Goal: Task Accomplishment & Management: Manage account settings

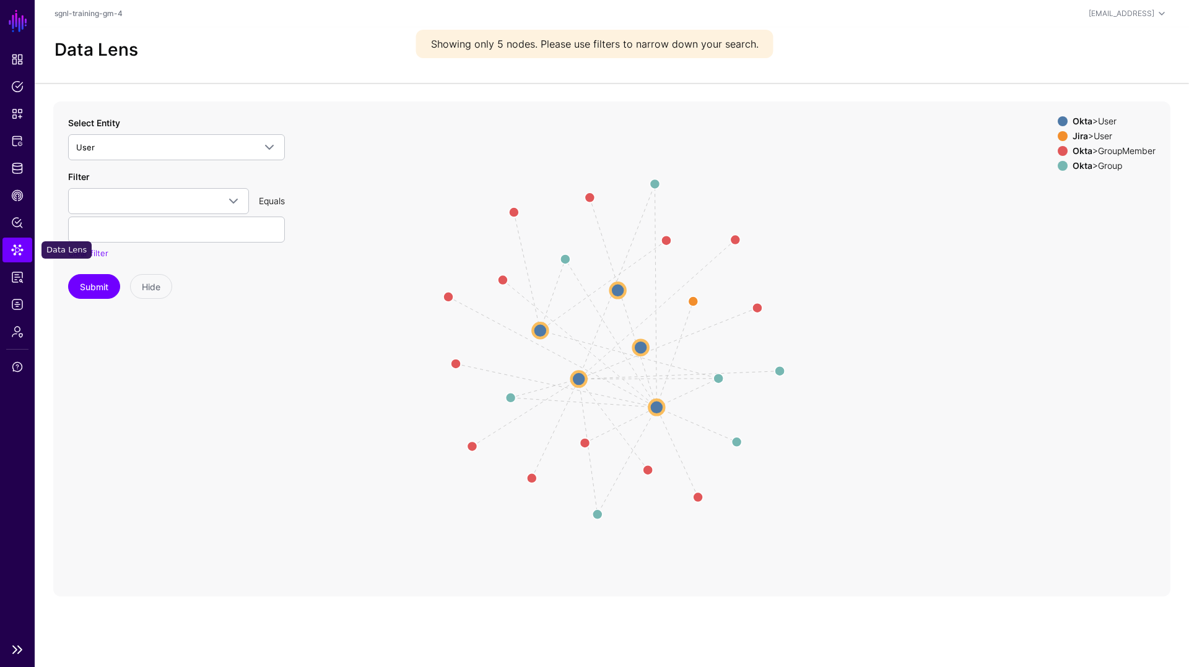
click at [16, 250] on span "Data Lens" at bounding box center [17, 250] width 12 height 12
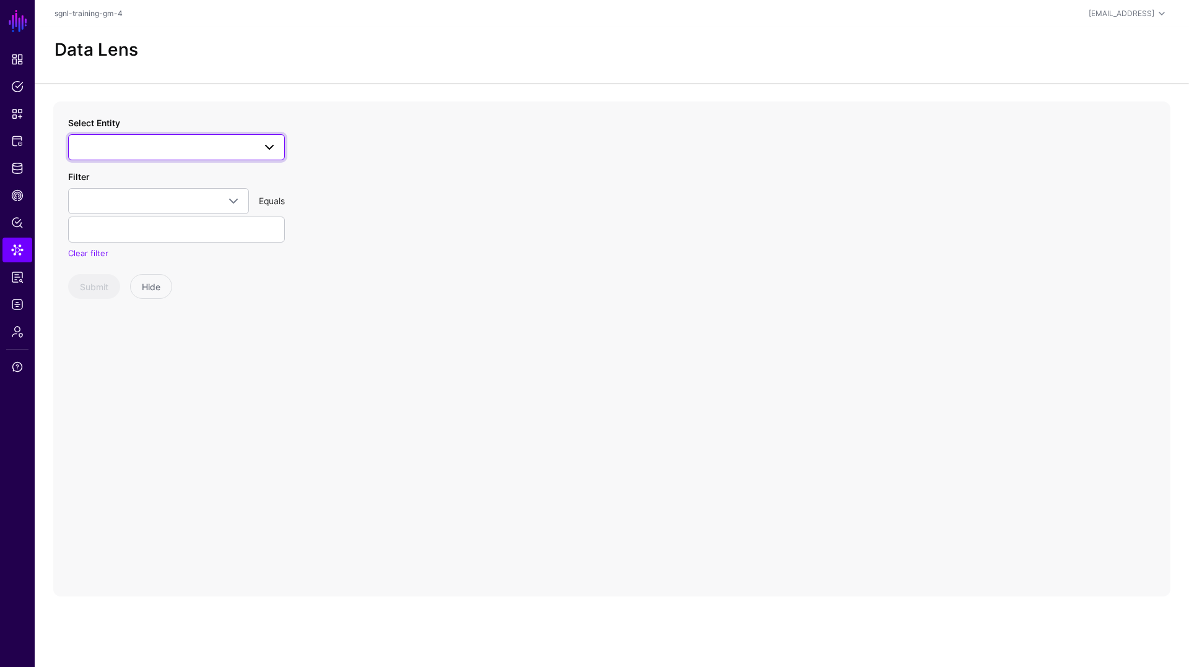
click at [163, 149] on span at bounding box center [176, 147] width 201 height 15
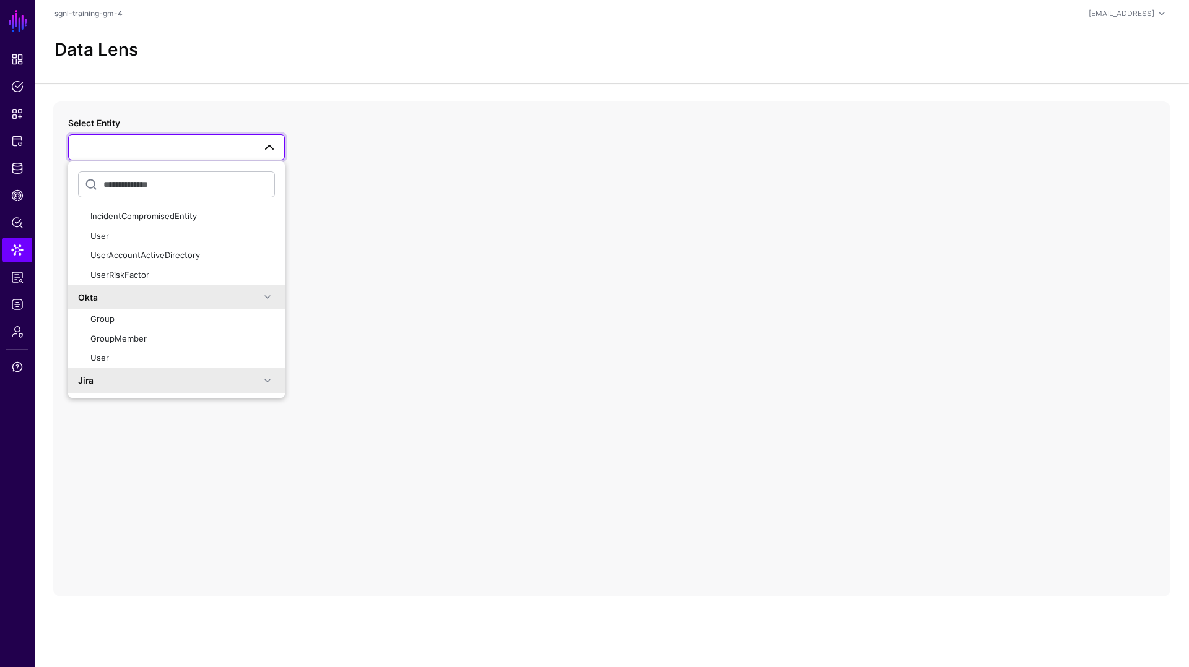
scroll to position [212, 0]
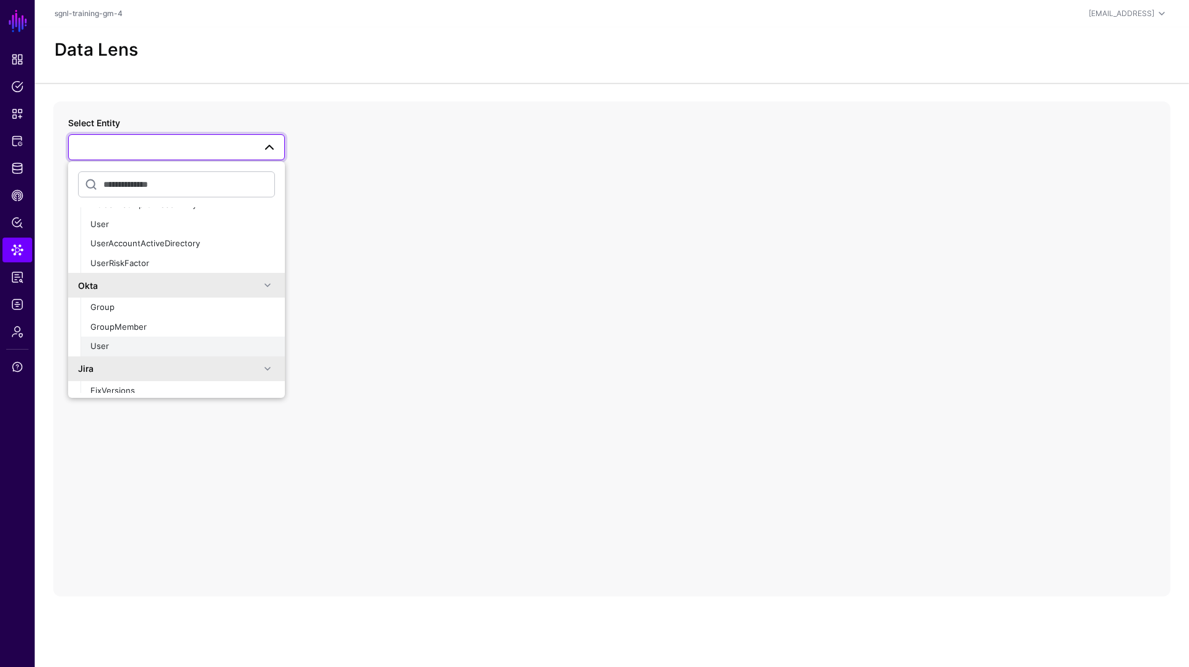
click at [129, 349] on div "User" at bounding box center [182, 347] width 185 height 12
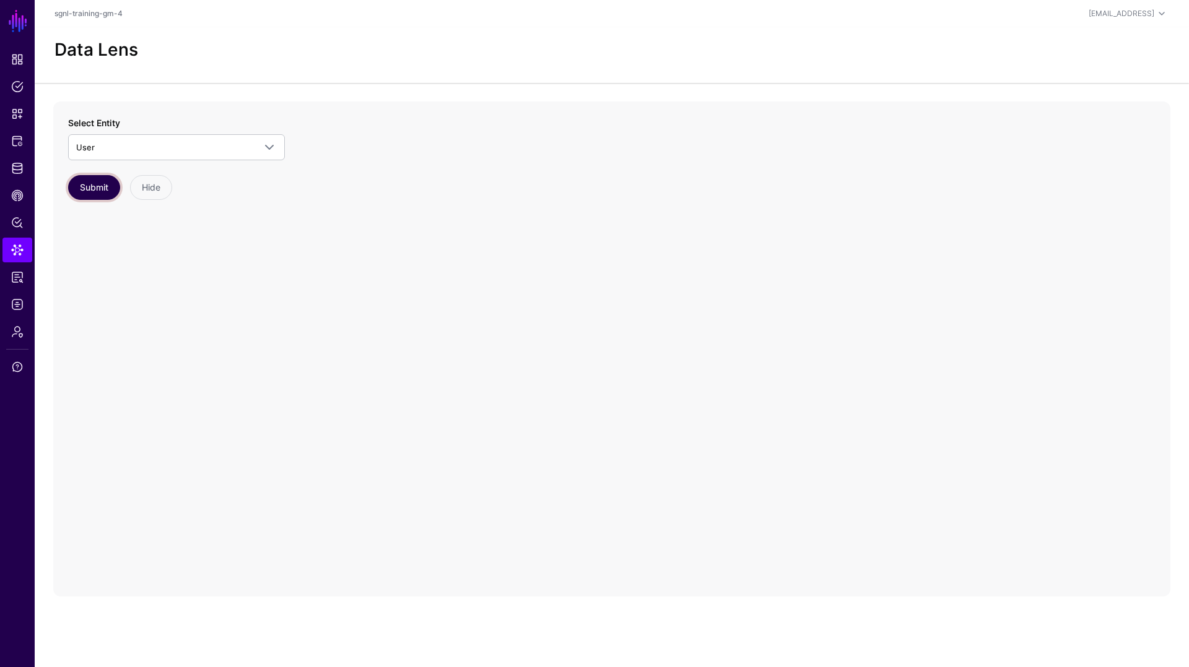
click at [98, 183] on button "Submit" at bounding box center [94, 187] width 52 height 25
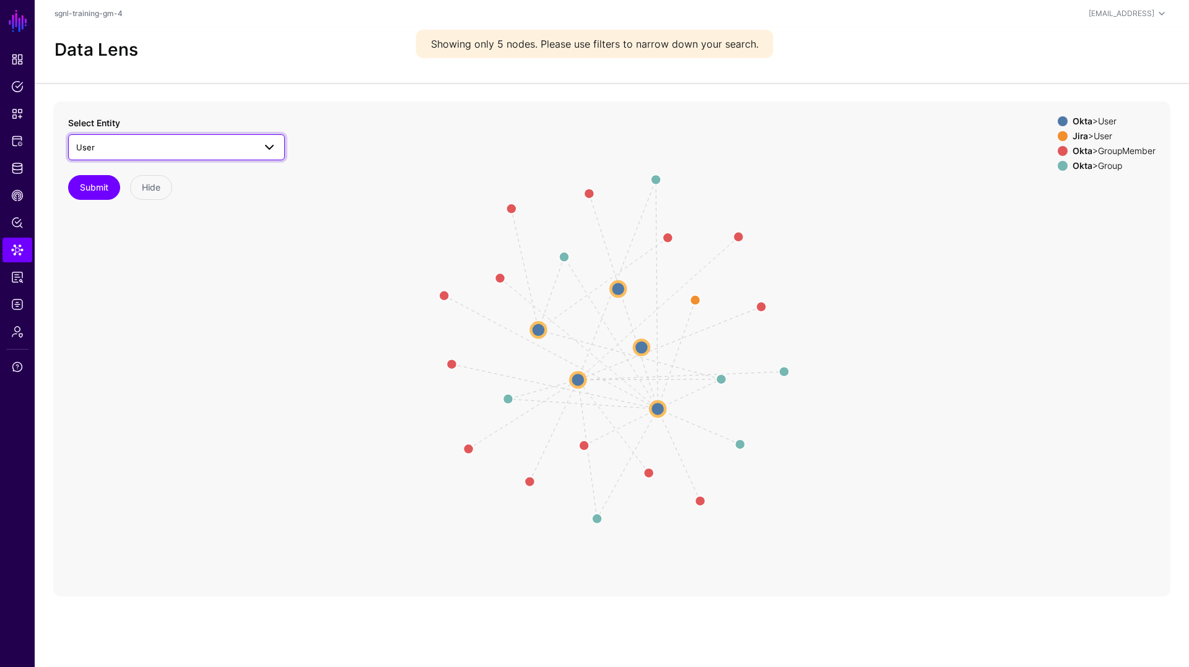
click at [241, 149] on span "User" at bounding box center [165, 148] width 178 height 14
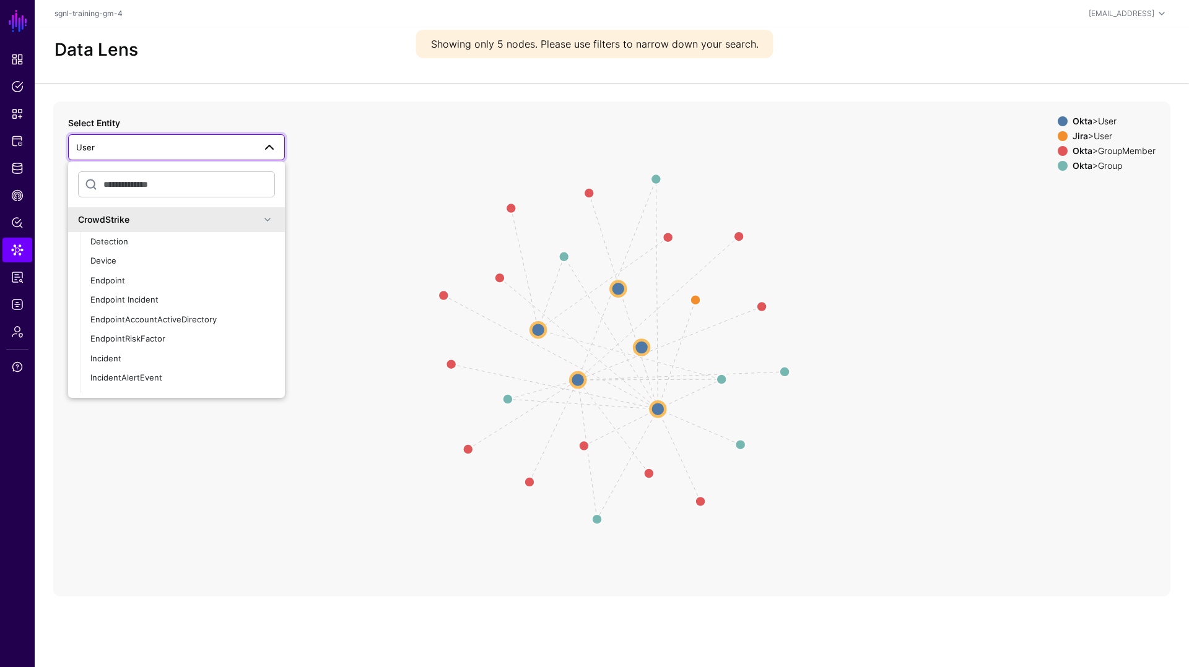
click at [356, 146] on icon "Member Member Member Member Member Group Group Group Group Group Member Member …" at bounding box center [611, 349] width 1117 height 495
click at [23, 258] on link "Data Lens" at bounding box center [17, 250] width 30 height 25
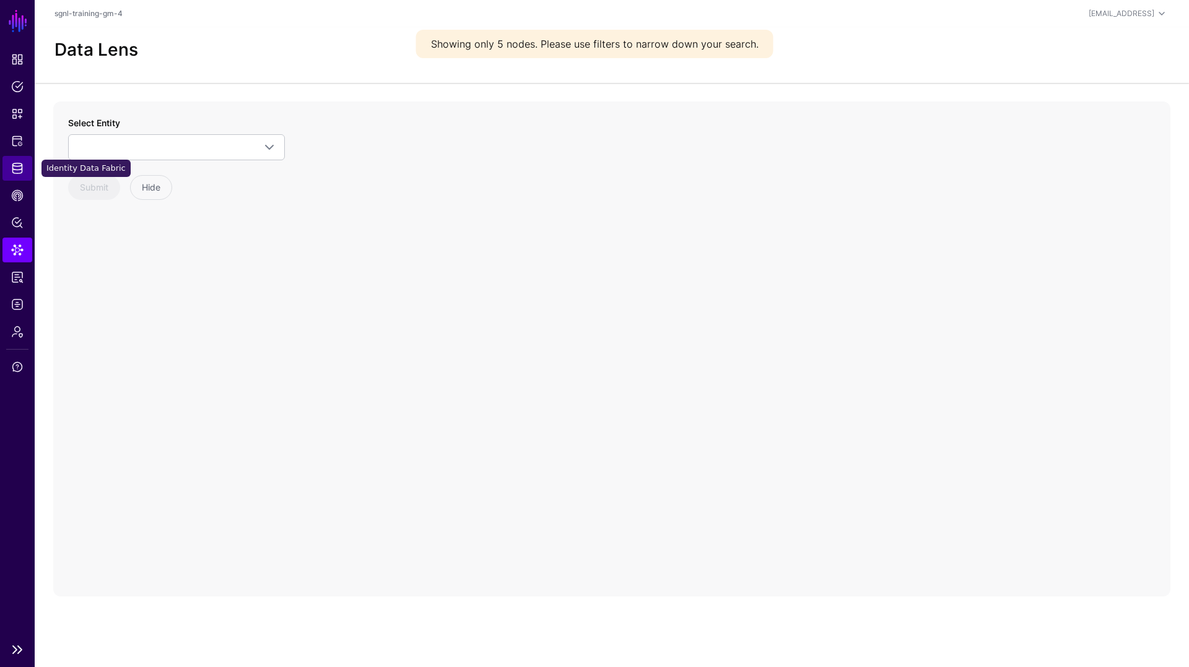
click at [9, 177] on link "Identity Data Fabric" at bounding box center [17, 168] width 30 height 25
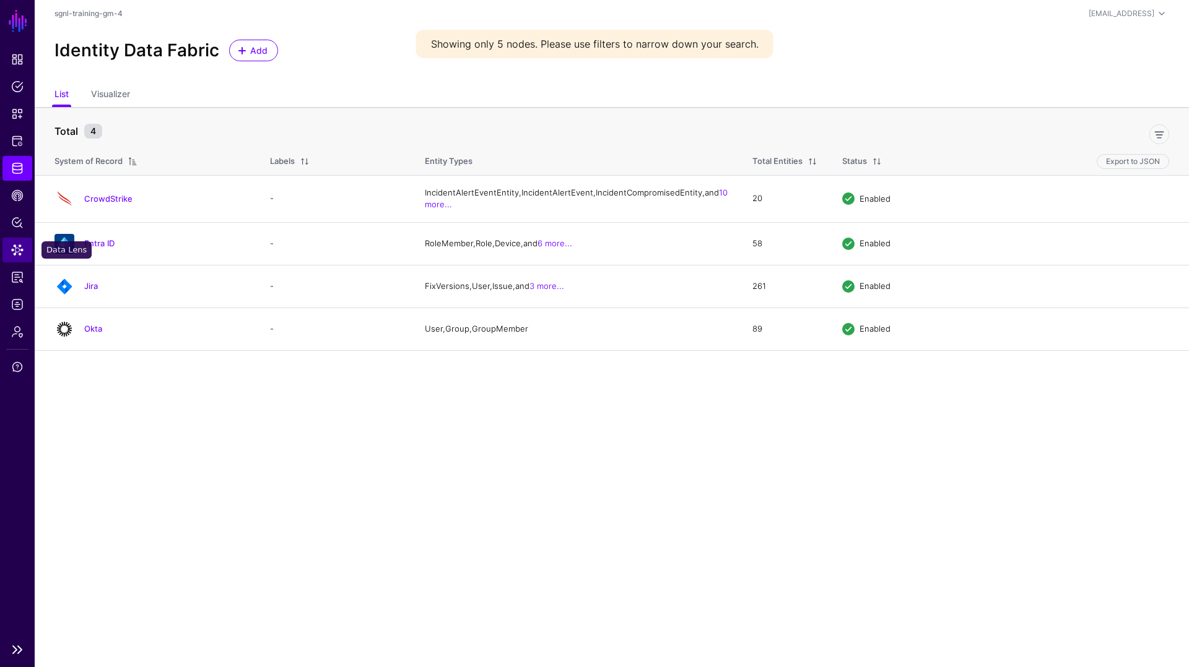
click at [17, 250] on span "Data Lens" at bounding box center [17, 250] width 12 height 12
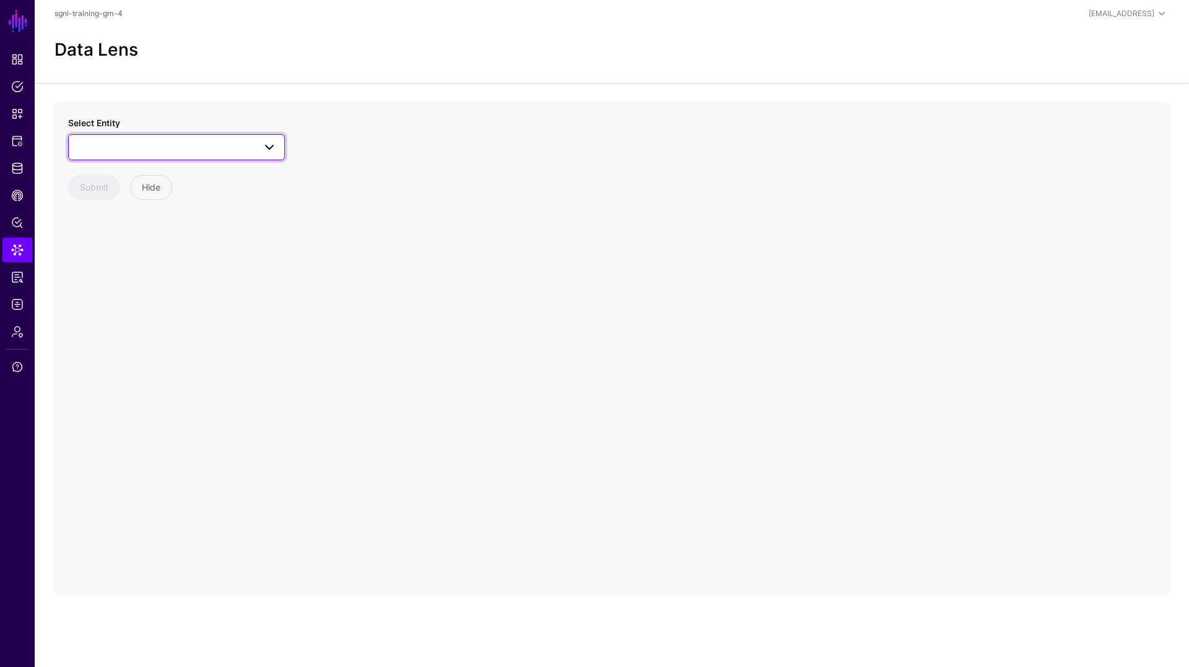
click at [189, 152] on span at bounding box center [176, 147] width 201 height 15
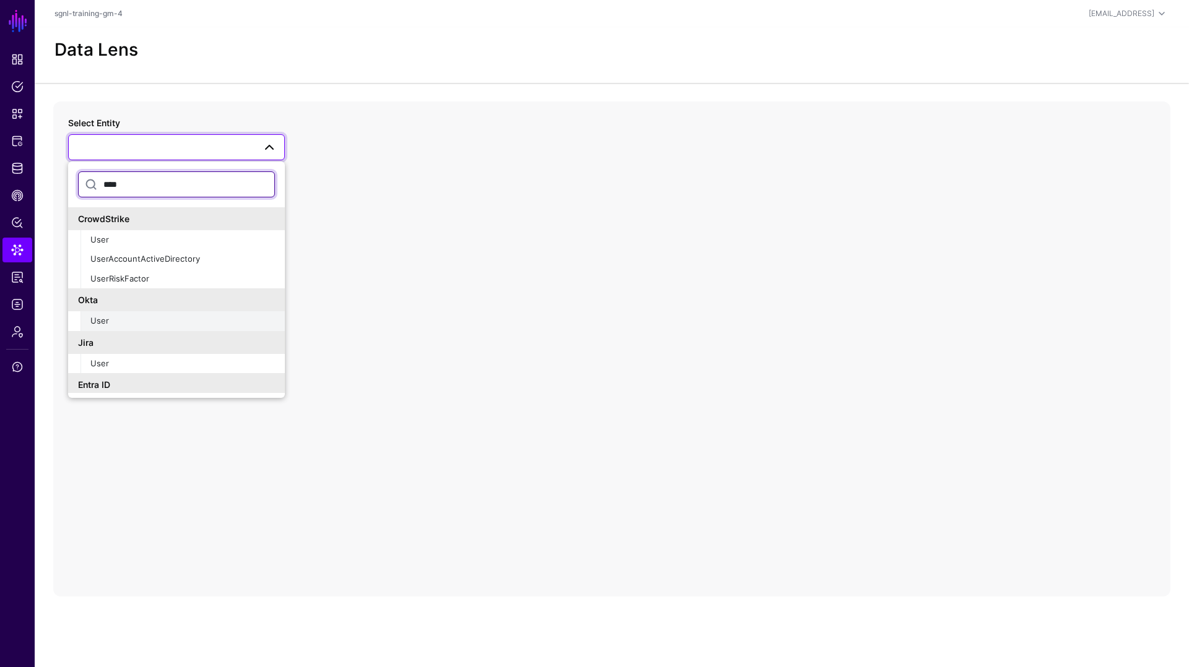
type input "****"
click at [118, 323] on div "User" at bounding box center [182, 321] width 185 height 12
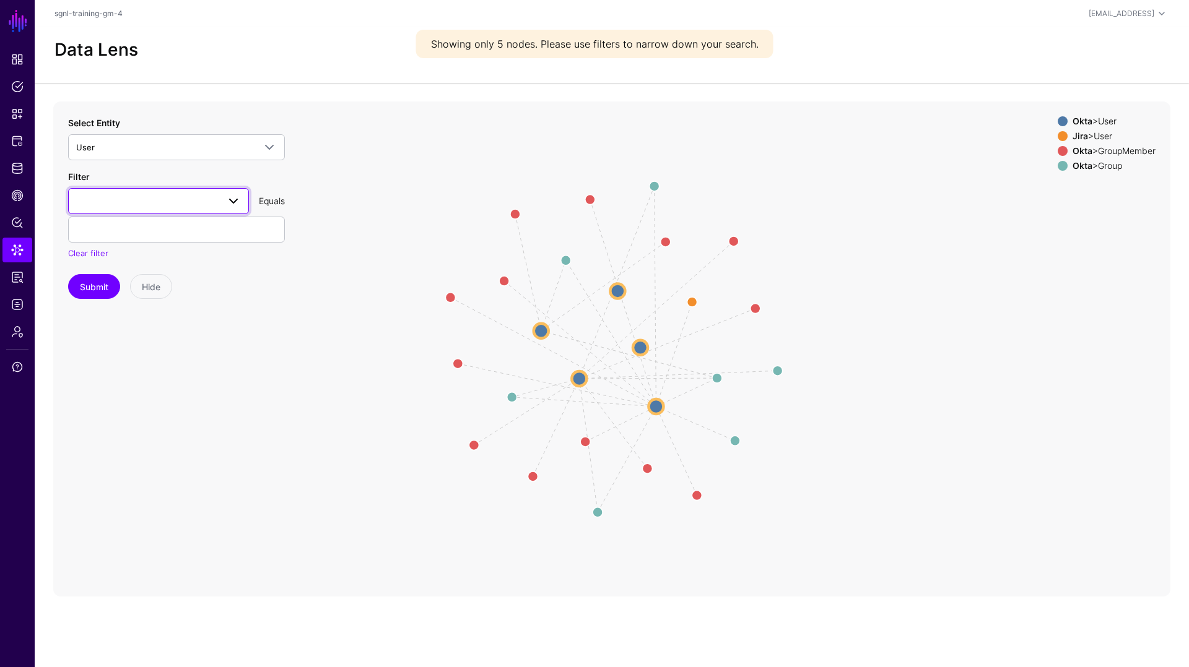
click at [232, 201] on span at bounding box center [233, 201] width 15 height 15
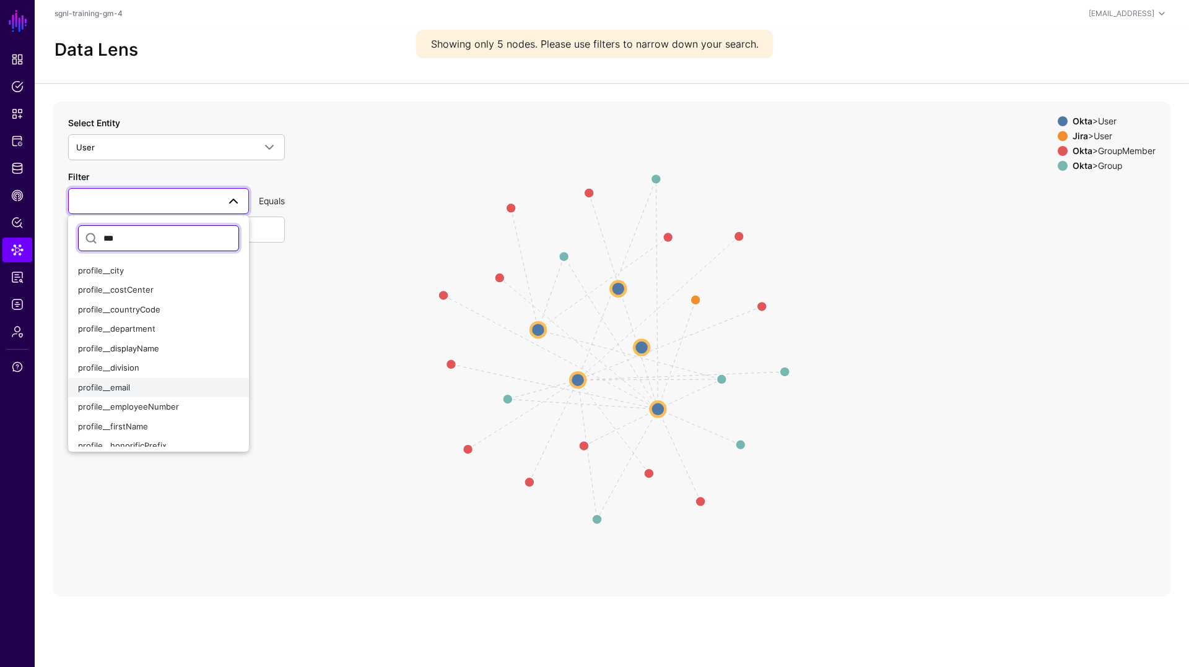
type input "***"
click at [152, 383] on div "profile__email" at bounding box center [158, 388] width 161 height 12
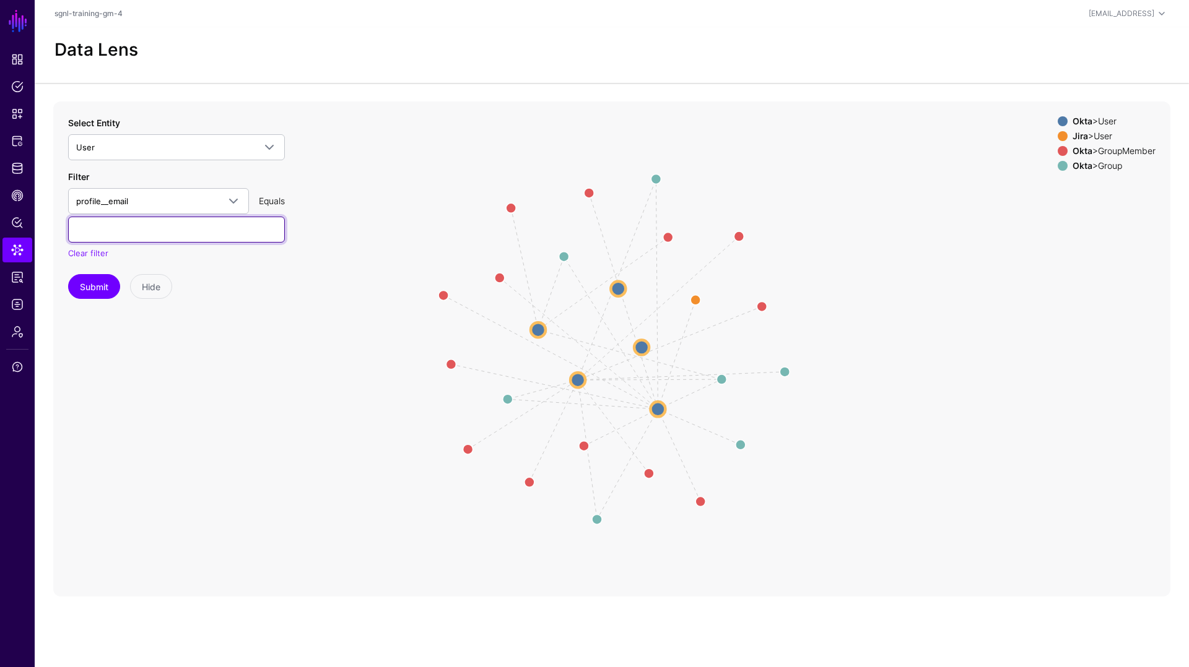
click at [119, 228] on input "text" at bounding box center [176, 230] width 217 height 26
paste input "**********"
type input "**********"
click at [97, 292] on button "Submit" at bounding box center [94, 286] width 52 height 25
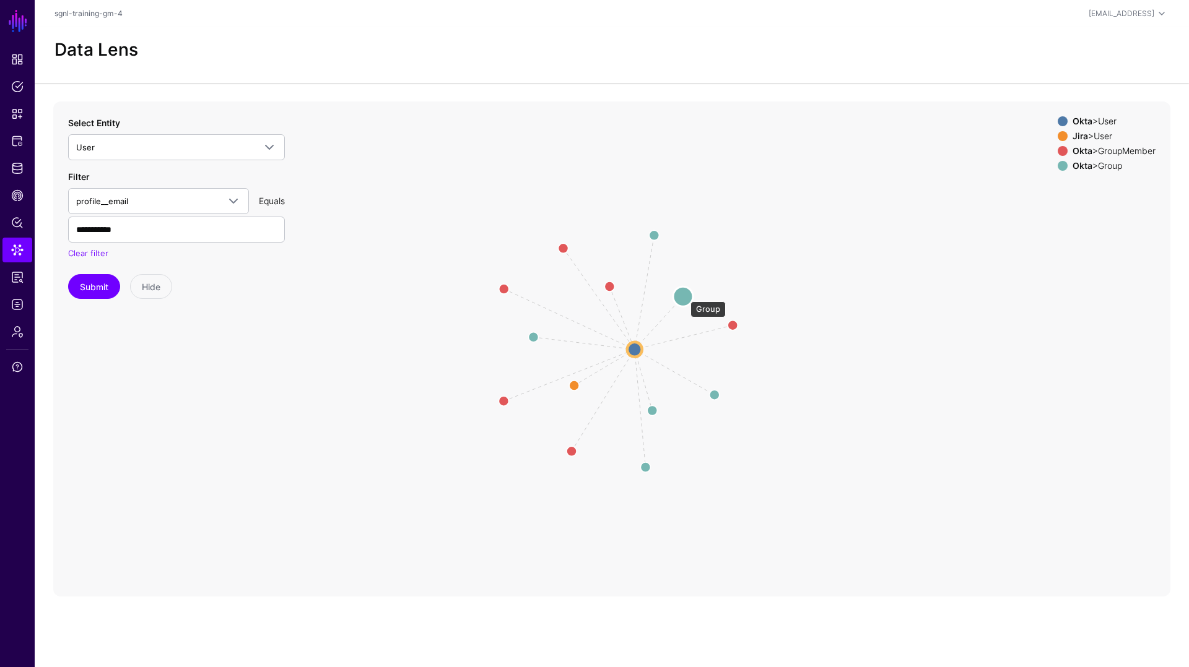
click at [684, 295] on circle at bounding box center [683, 297] width 20 height 20
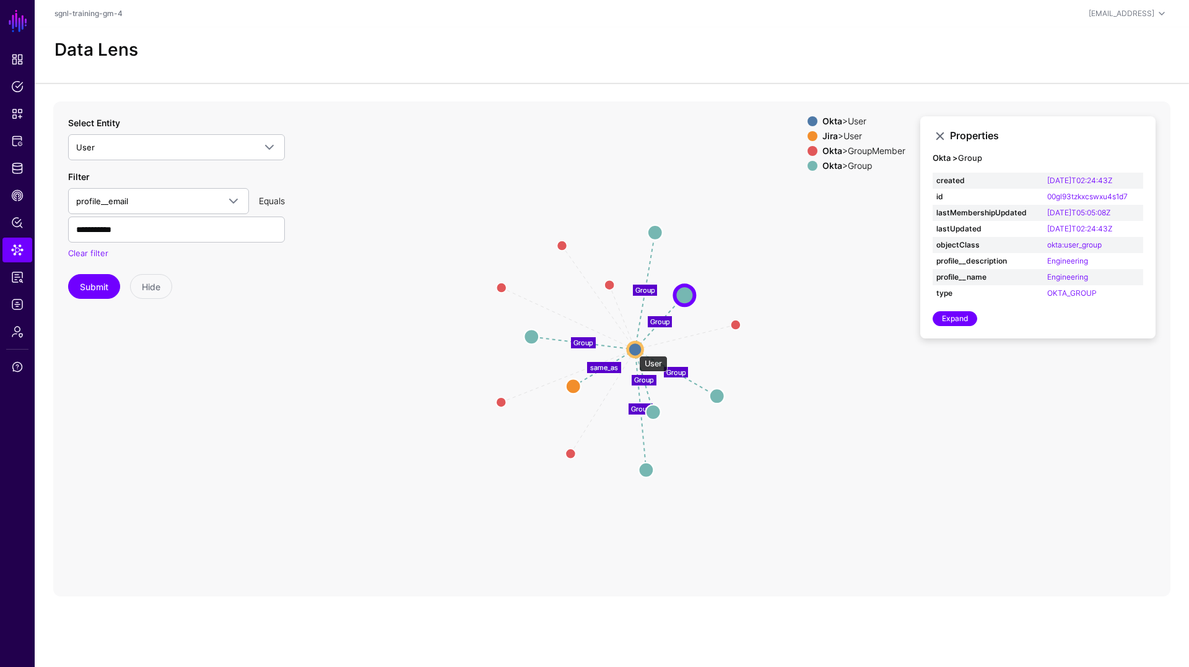
click at [633, 350] on circle at bounding box center [635, 349] width 15 height 15
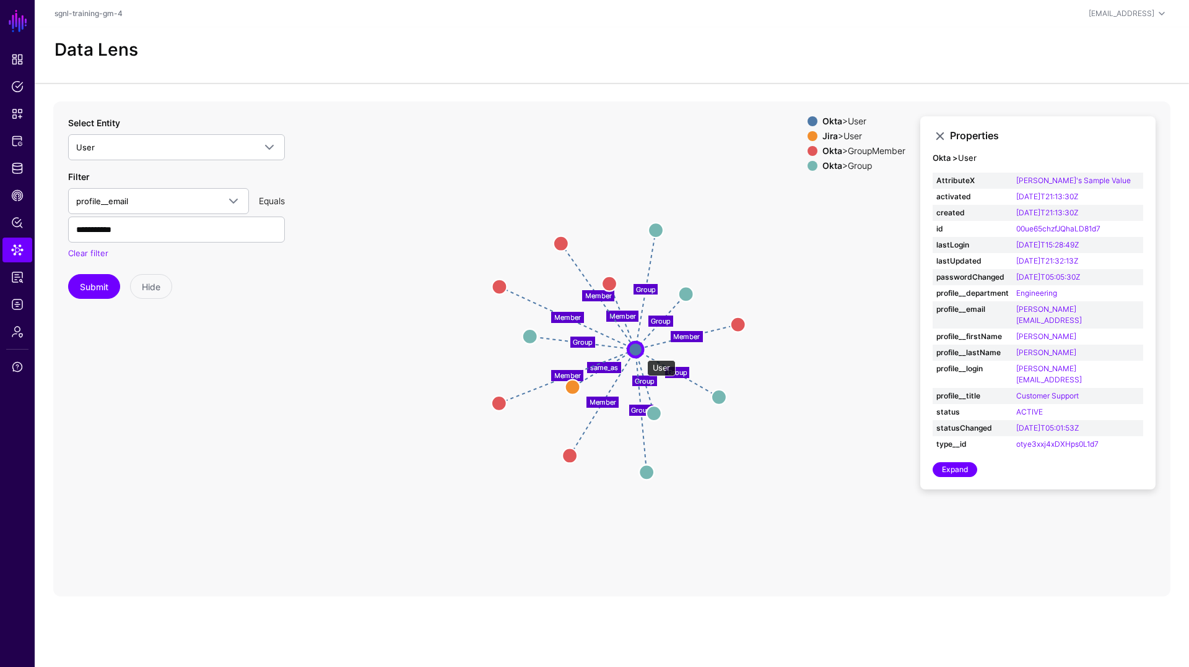
click at [641, 354] on circle at bounding box center [635, 349] width 15 height 15
click at [633, 350] on circle at bounding box center [635, 349] width 15 height 15
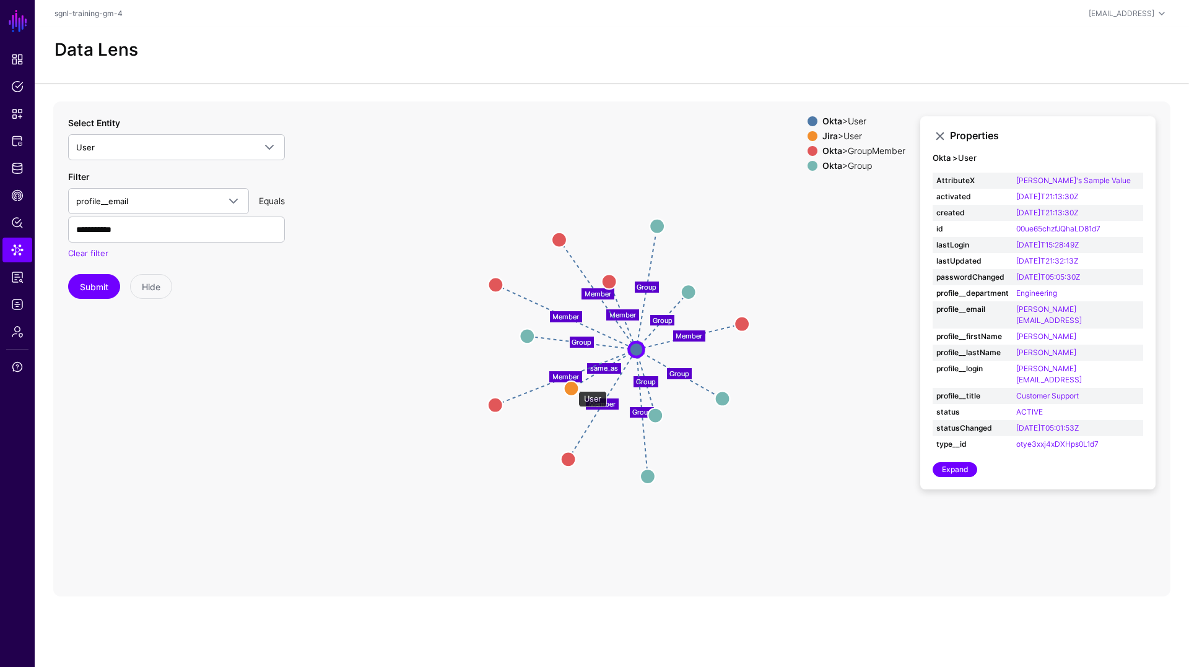
click at [572, 385] on circle at bounding box center [571, 388] width 15 height 15
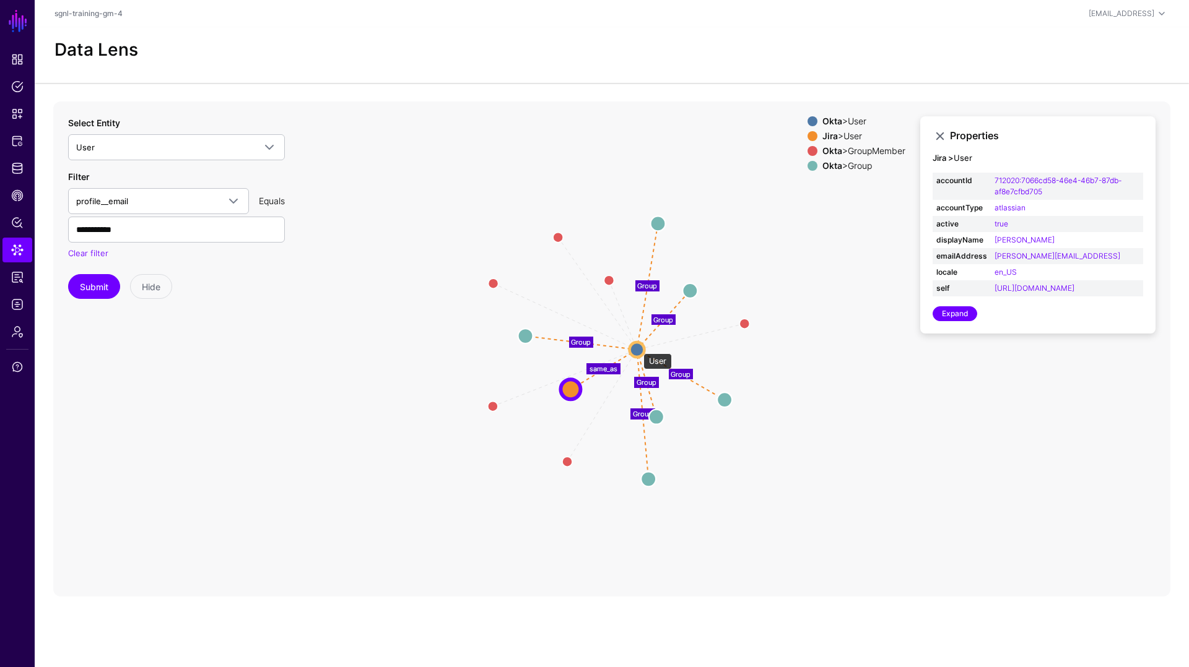
click at [637, 347] on circle at bounding box center [636, 349] width 15 height 15
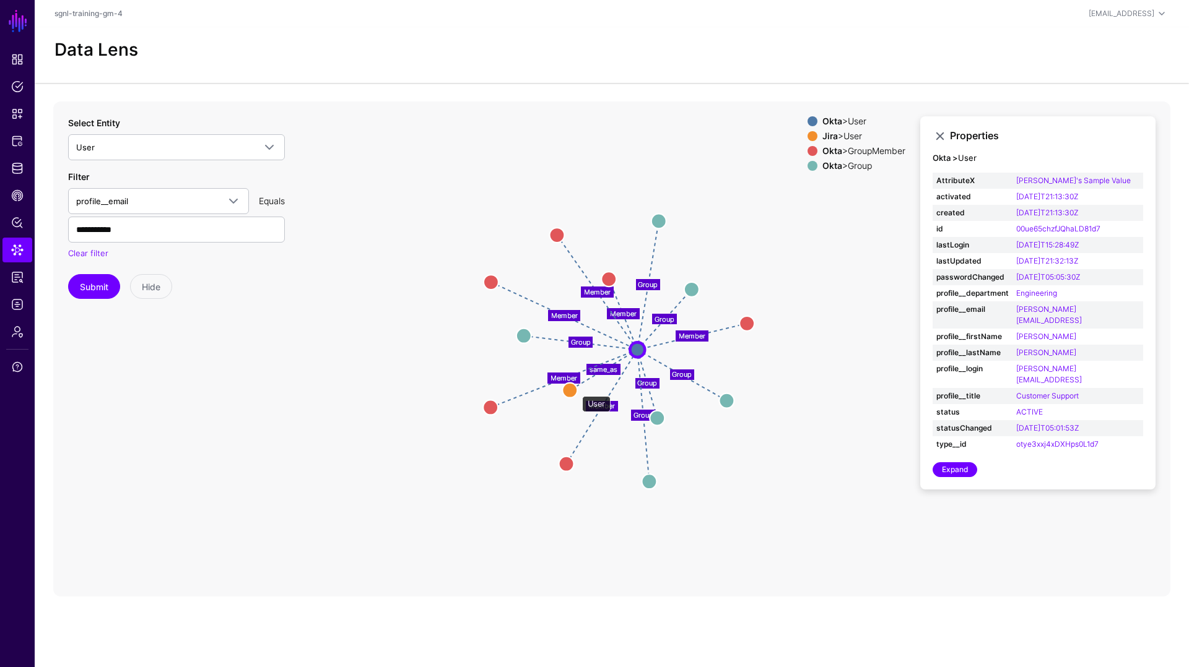
click at [576, 390] on circle at bounding box center [569, 390] width 15 height 15
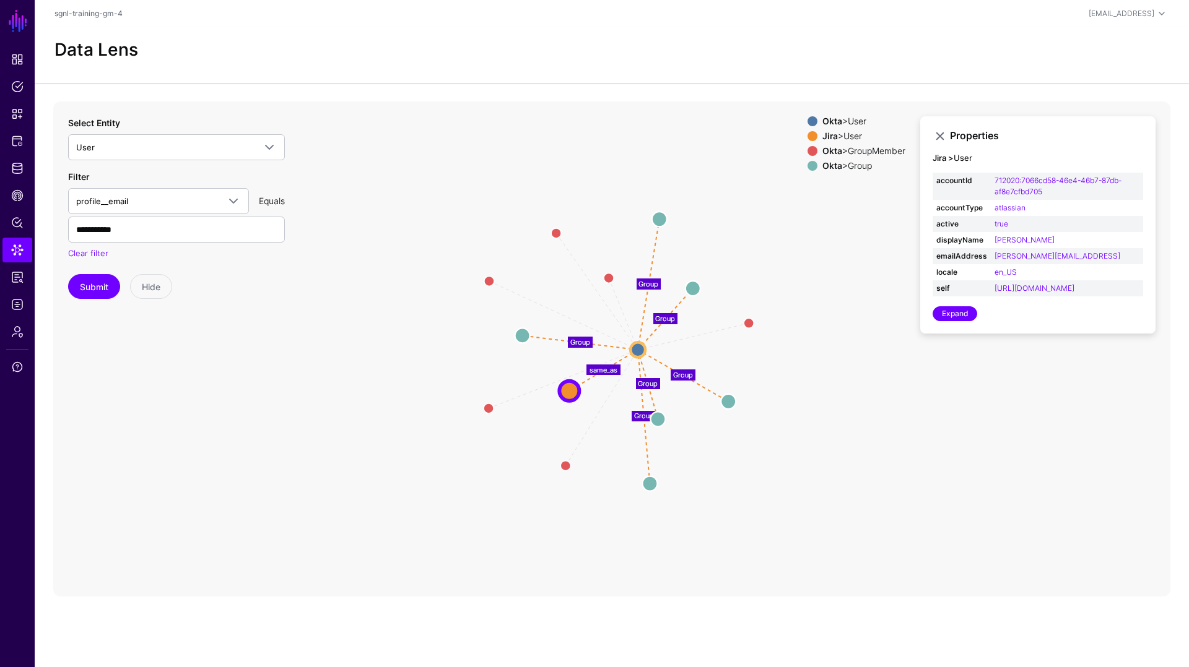
click at [598, 372] on text "same_as" at bounding box center [603, 369] width 28 height 9
click at [580, 388] on circle at bounding box center [570, 391] width 20 height 20
click at [568, 394] on circle at bounding box center [570, 392] width 20 height 20
click at [969, 321] on link "Expand" at bounding box center [954, 313] width 45 height 15
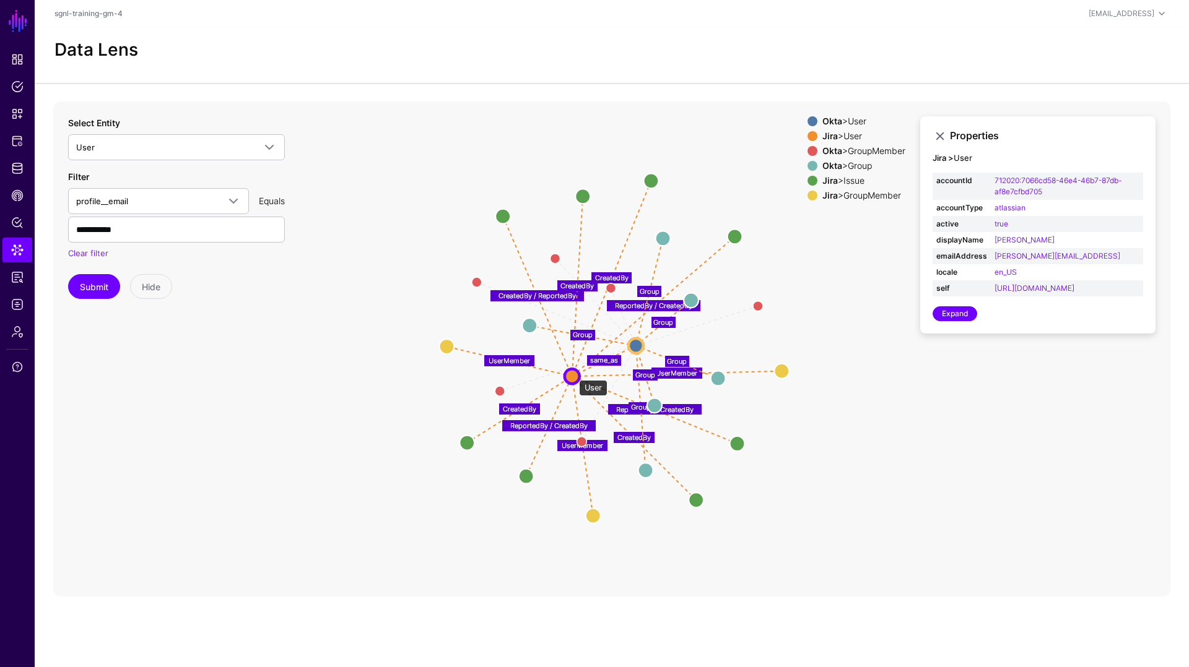
click at [573, 375] on circle at bounding box center [572, 376] width 15 height 15
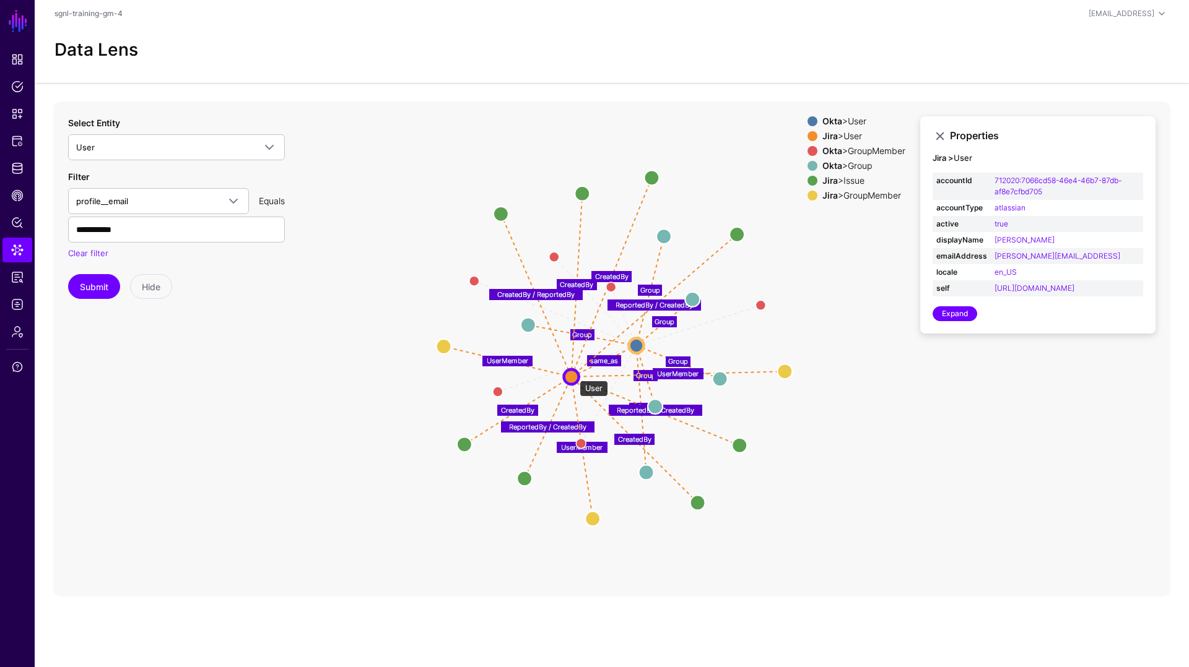
click at [573, 375] on circle at bounding box center [571, 377] width 15 height 15
click at [573, 375] on circle at bounding box center [570, 377] width 15 height 15
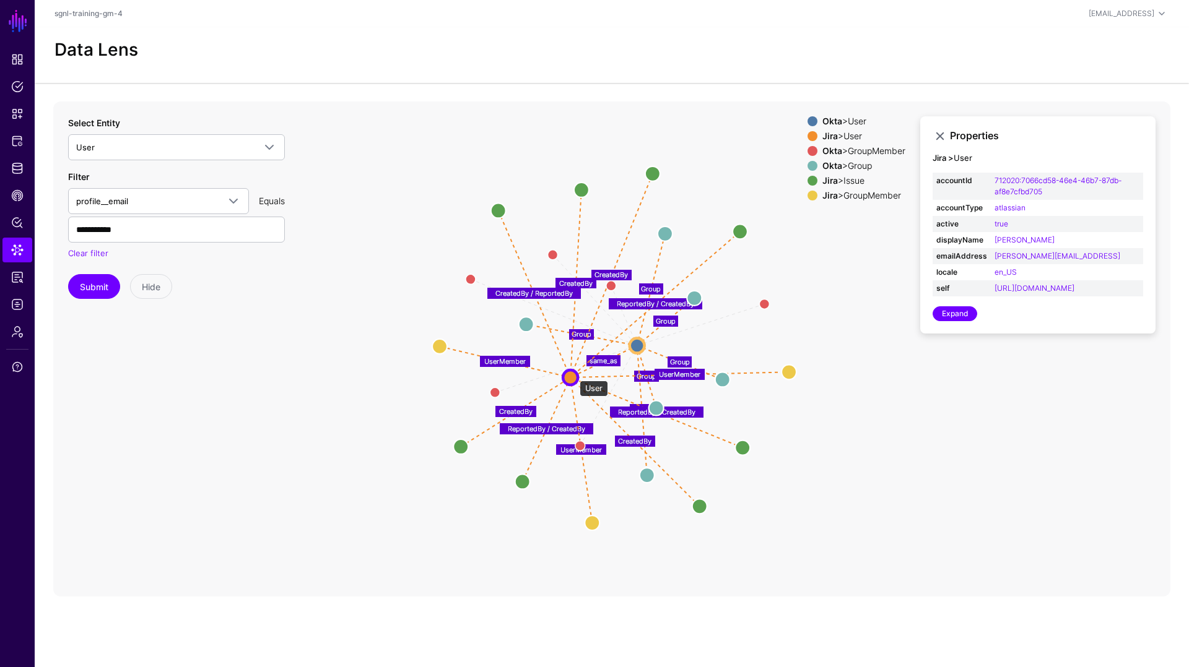
click at [573, 375] on circle at bounding box center [570, 377] width 15 height 15
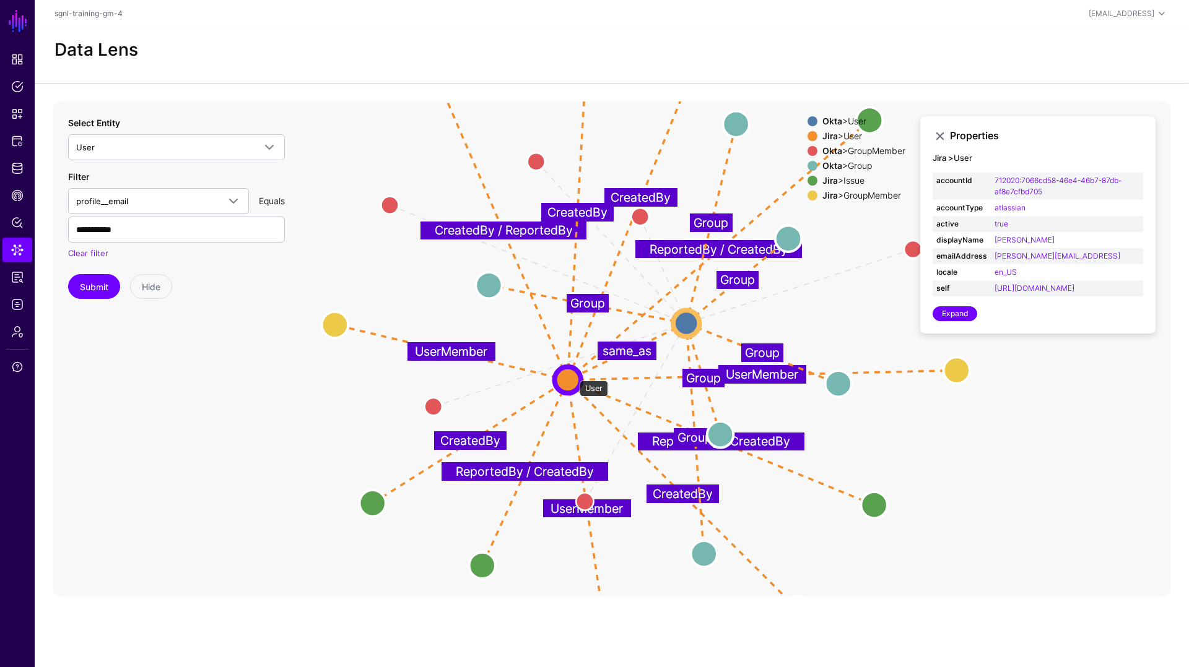
click at [573, 375] on circle at bounding box center [568, 380] width 26 height 26
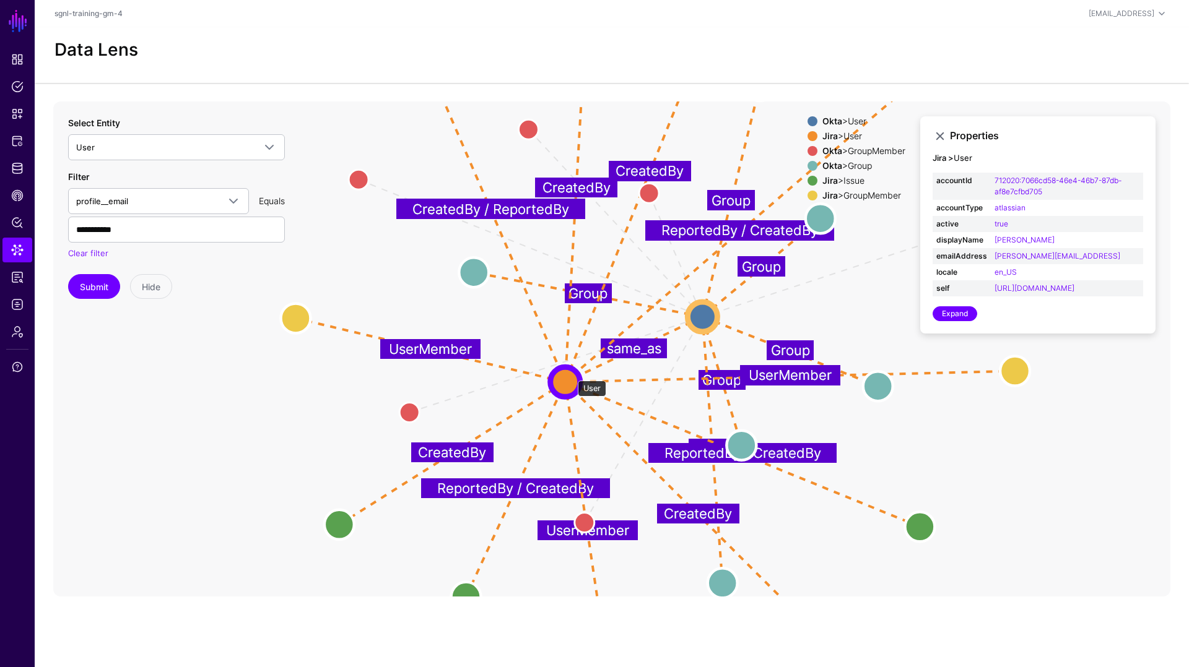
click at [571, 375] on circle at bounding box center [565, 382] width 30 height 30
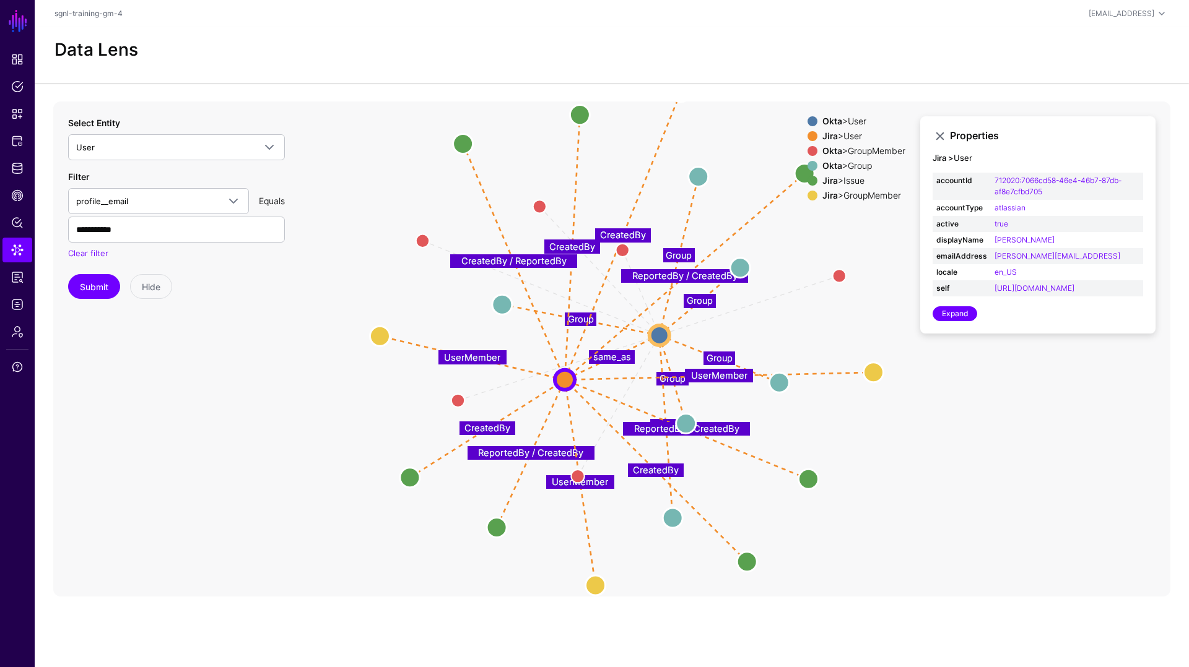
click at [840, 167] on div "Okta > Group" at bounding box center [864, 166] width 88 height 10
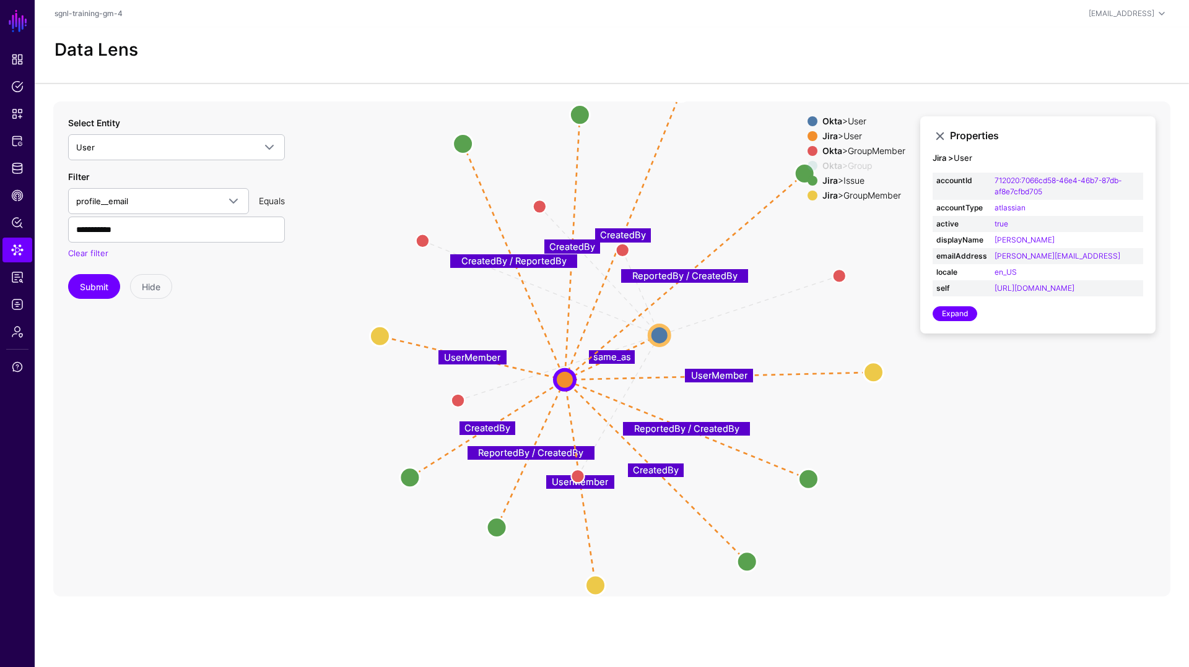
click at [846, 197] on div "Jira > GroupMember" at bounding box center [864, 196] width 88 height 10
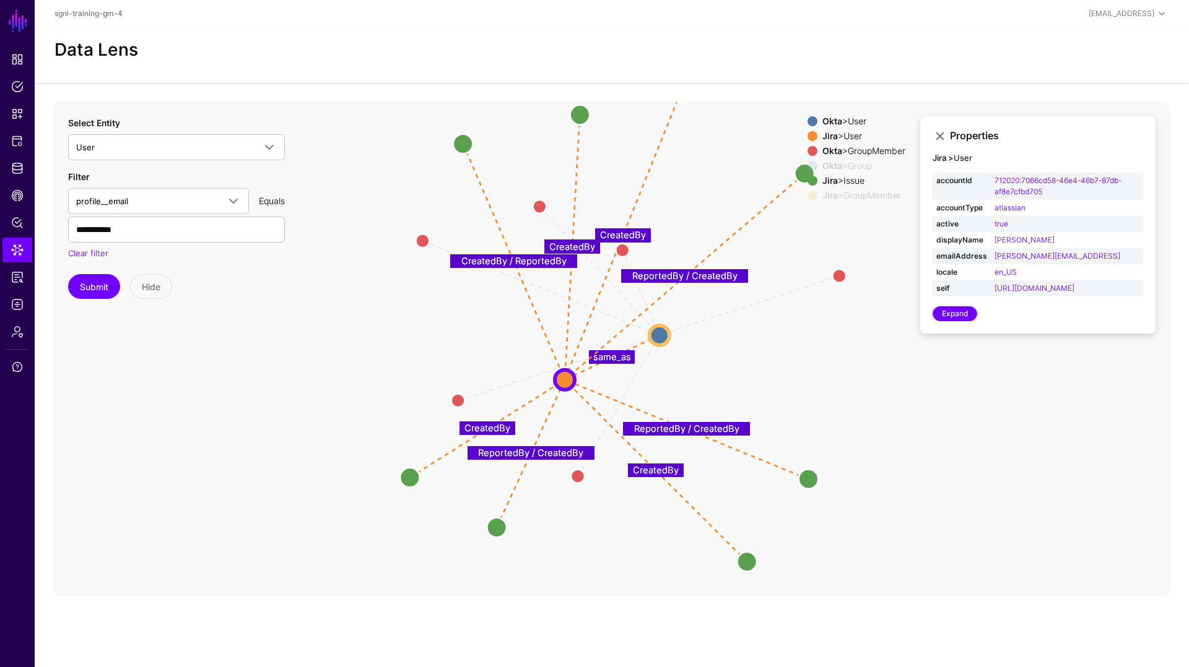
click at [844, 193] on div "Jira > GroupMember" at bounding box center [864, 196] width 88 height 10
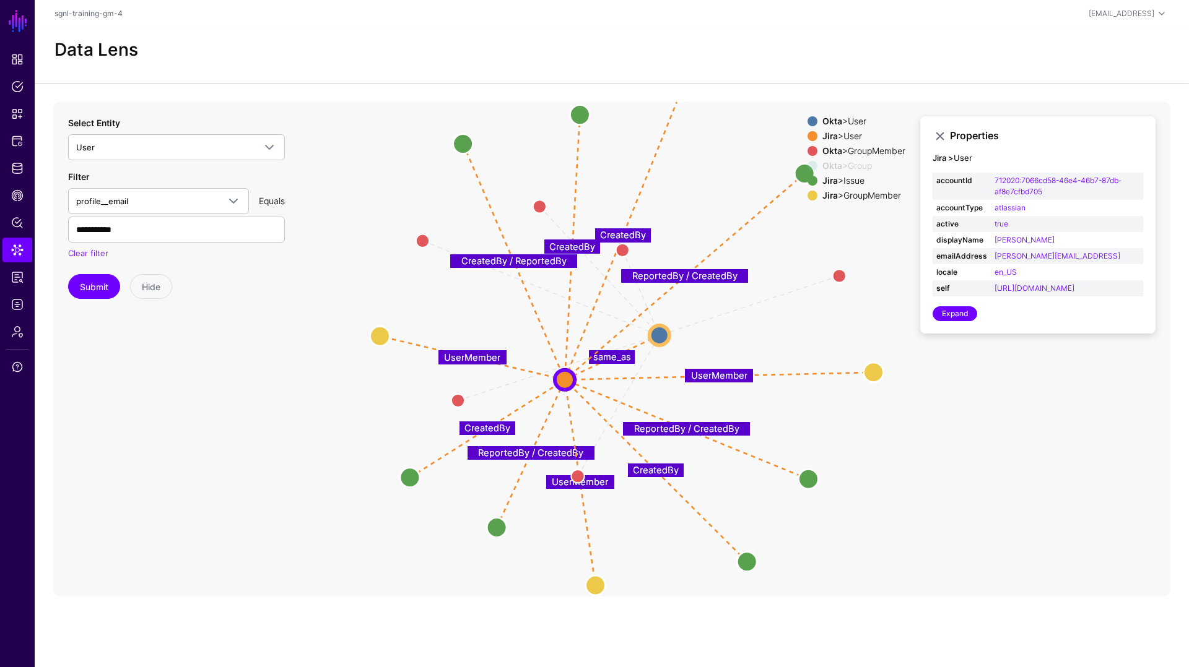
click at [845, 166] on div "Okta > Group" at bounding box center [864, 166] width 88 height 10
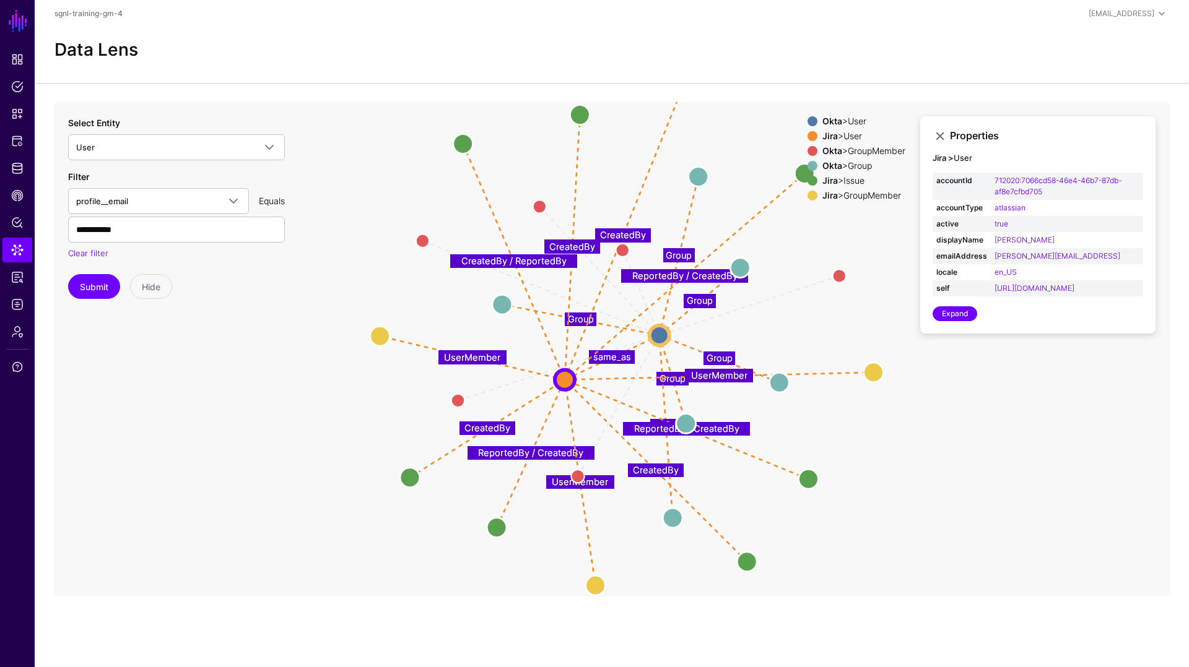
click at [845, 166] on div "Okta > Group" at bounding box center [864, 166] width 88 height 10
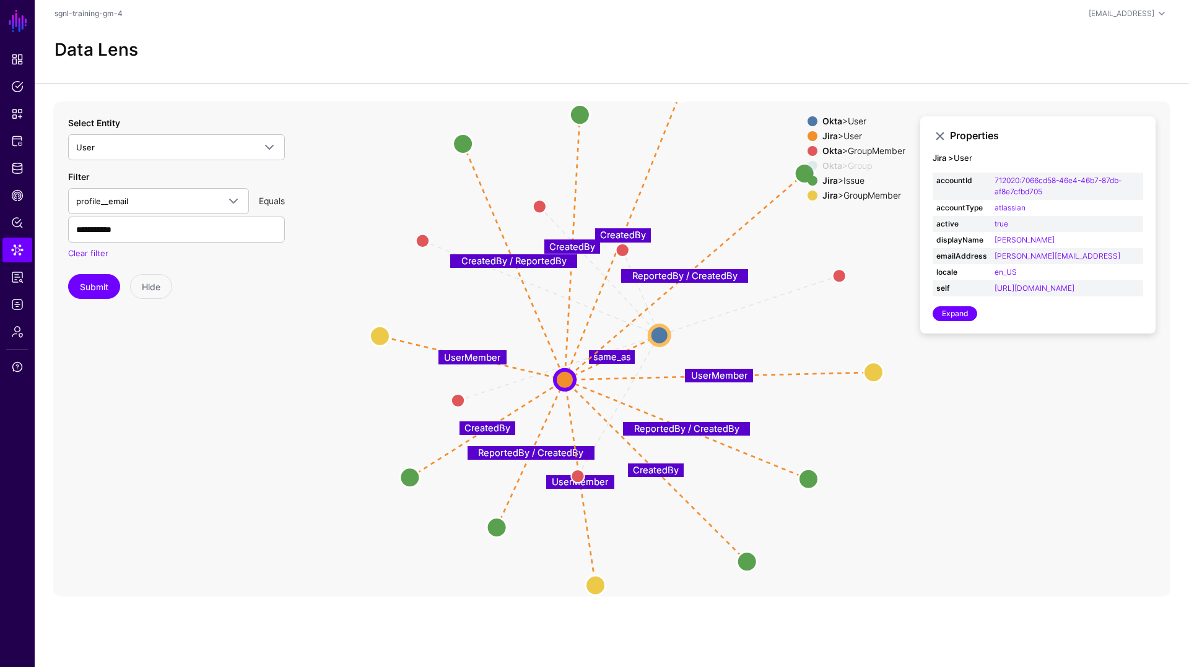
click at [845, 166] on div "Okta > Group" at bounding box center [864, 166] width 88 height 10
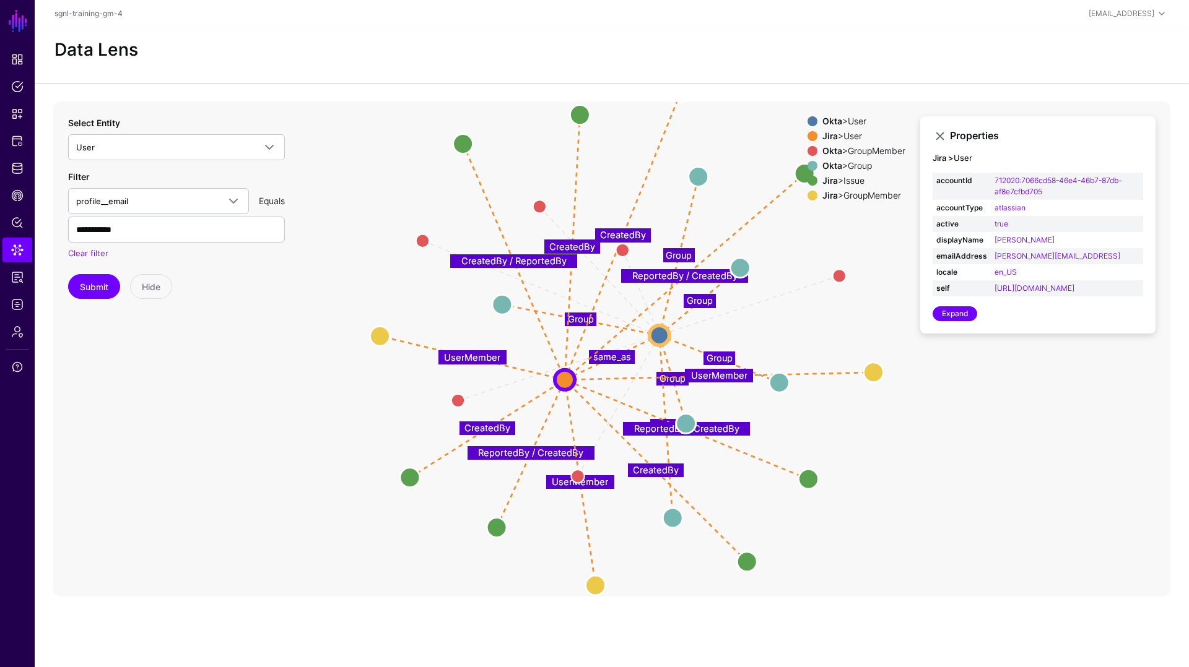
click at [823, 182] on strong "Jira" at bounding box center [829, 180] width 15 height 11
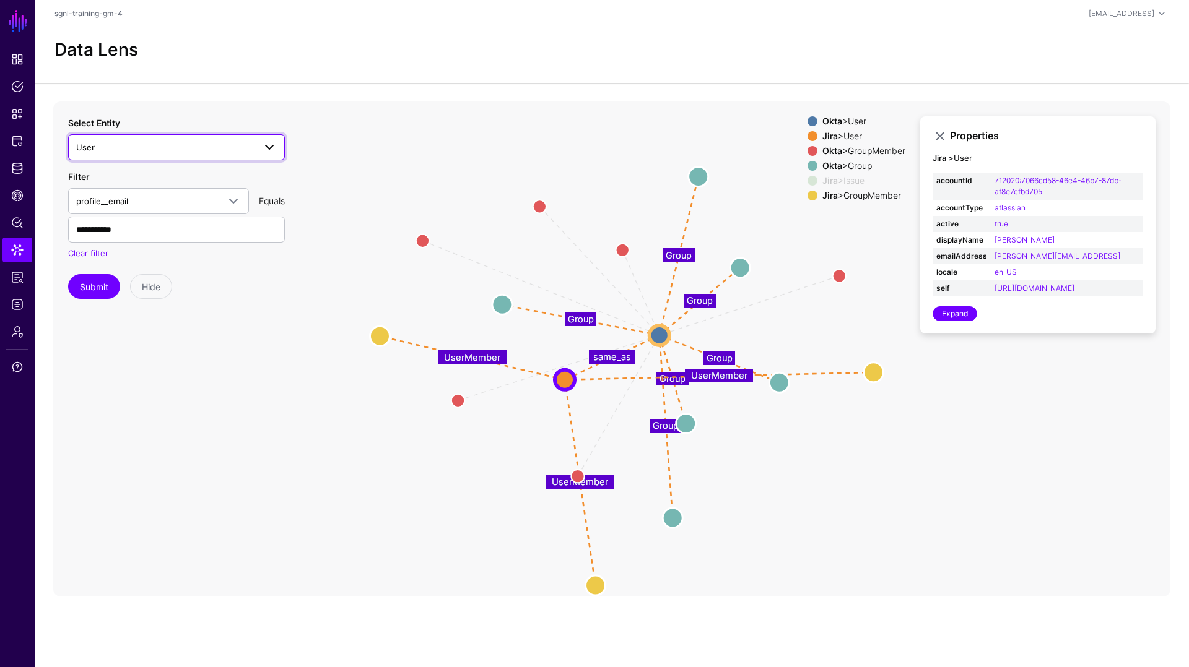
click at [222, 155] on link "User" at bounding box center [176, 147] width 217 height 26
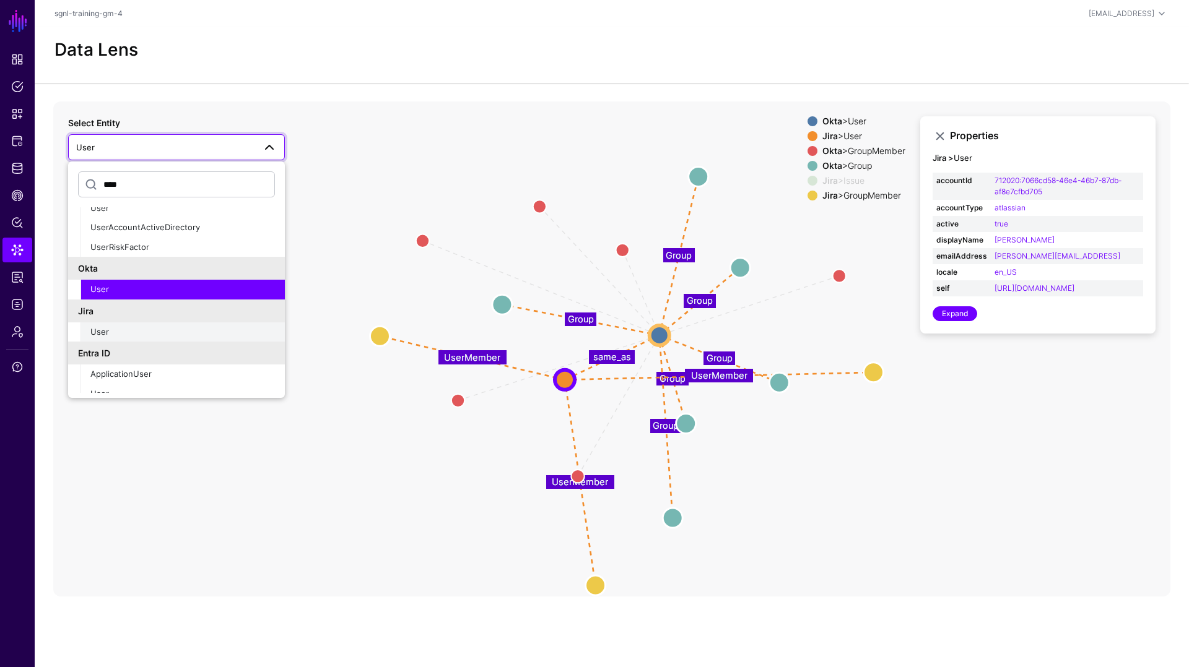
scroll to position [42, 0]
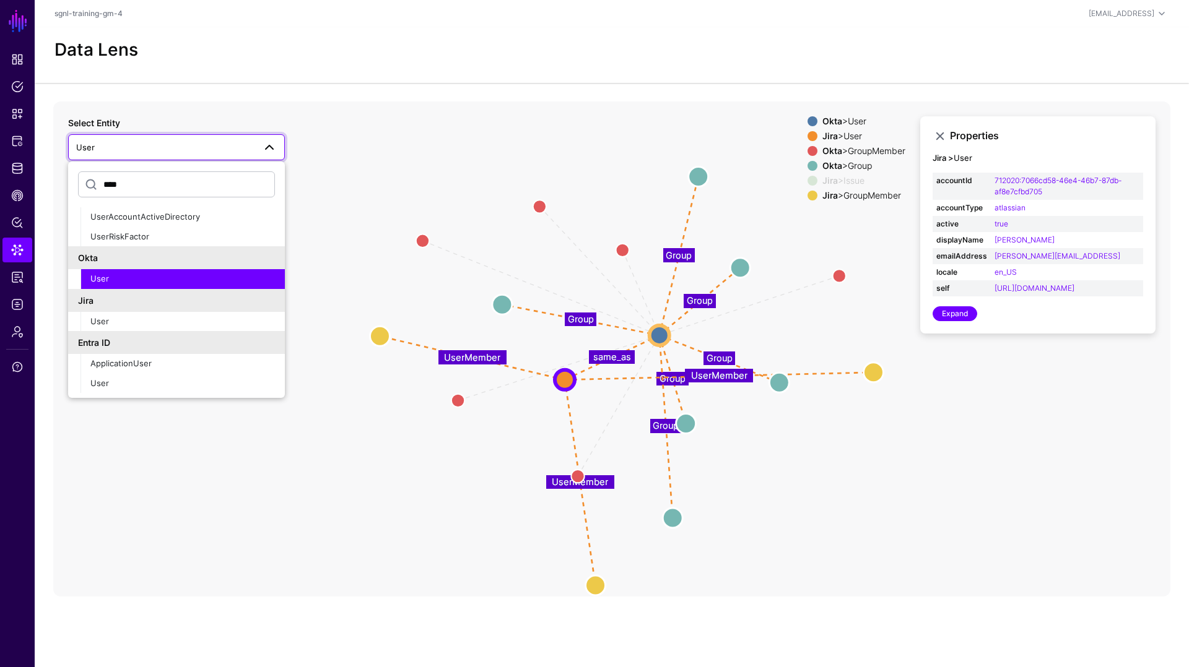
drag, startPoint x: 141, startPoint y: 188, endPoint x: 76, endPoint y: 187, distance: 64.4
click at [76, 187] on div "****" at bounding box center [176, 187] width 217 height 41
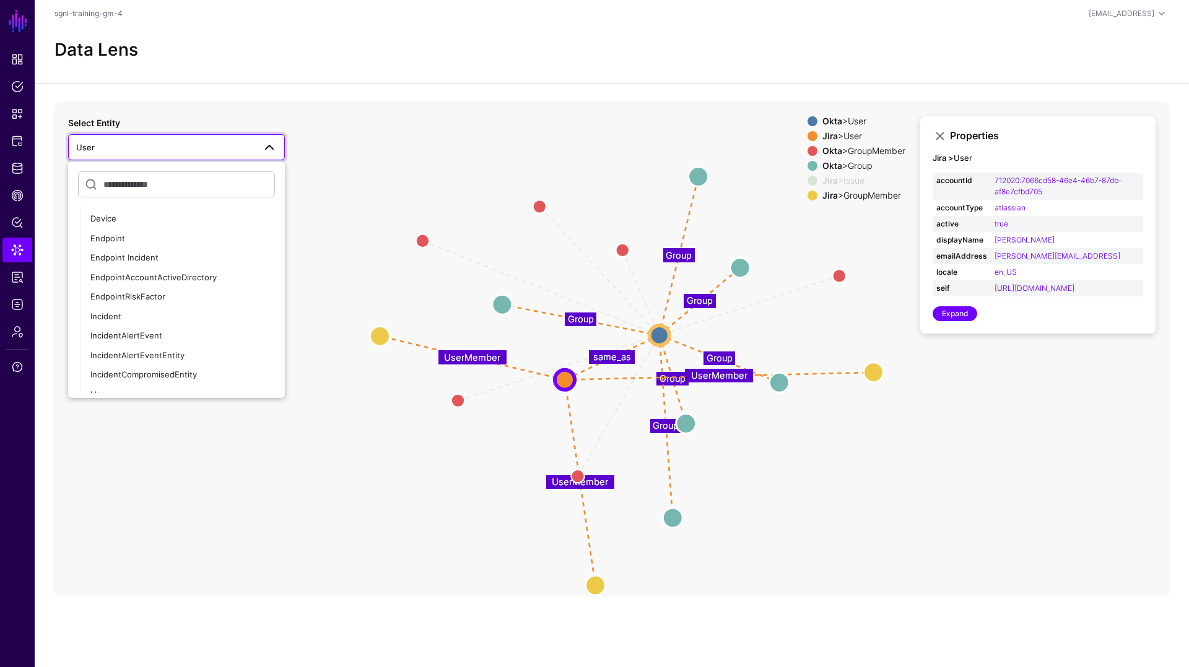
click at [95, 146] on span "User" at bounding box center [165, 148] width 178 height 14
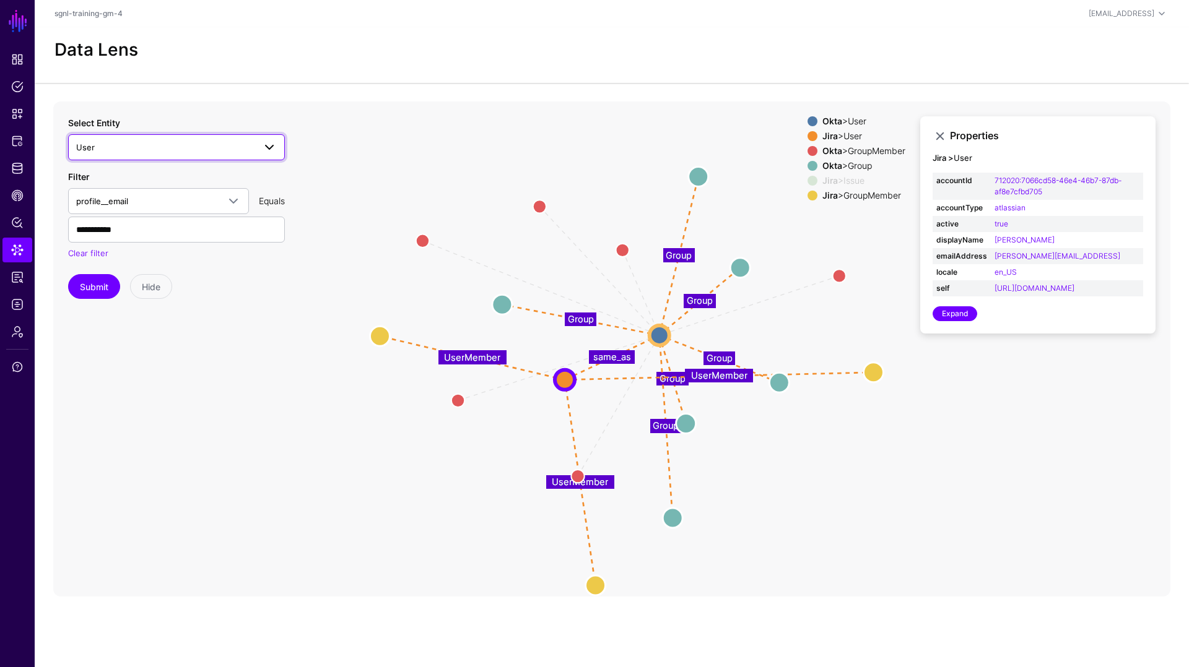
click at [112, 146] on span "User" at bounding box center [165, 148] width 178 height 14
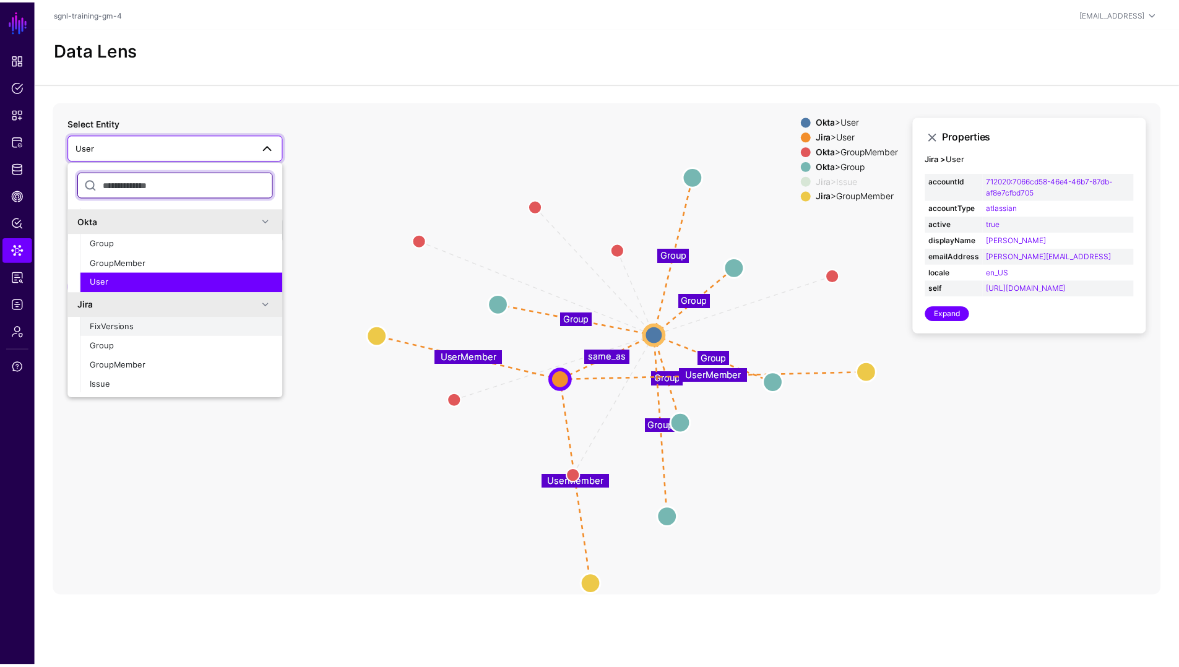
scroll to position [278, 0]
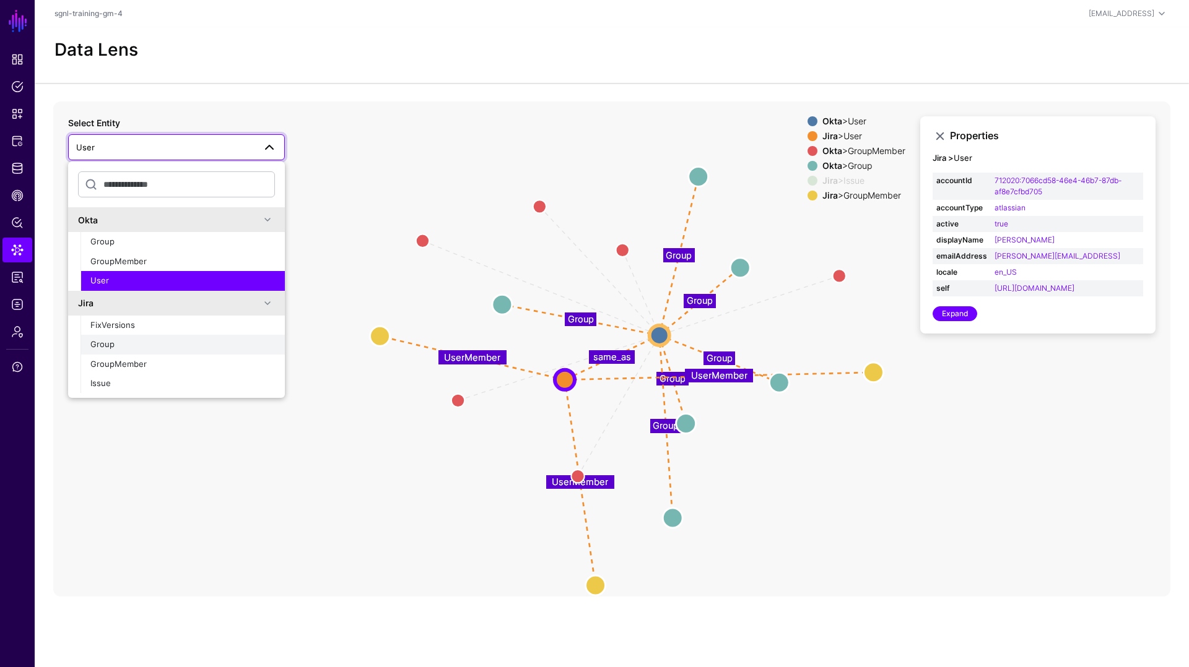
click at [94, 337] on button "Group" at bounding box center [182, 345] width 204 height 20
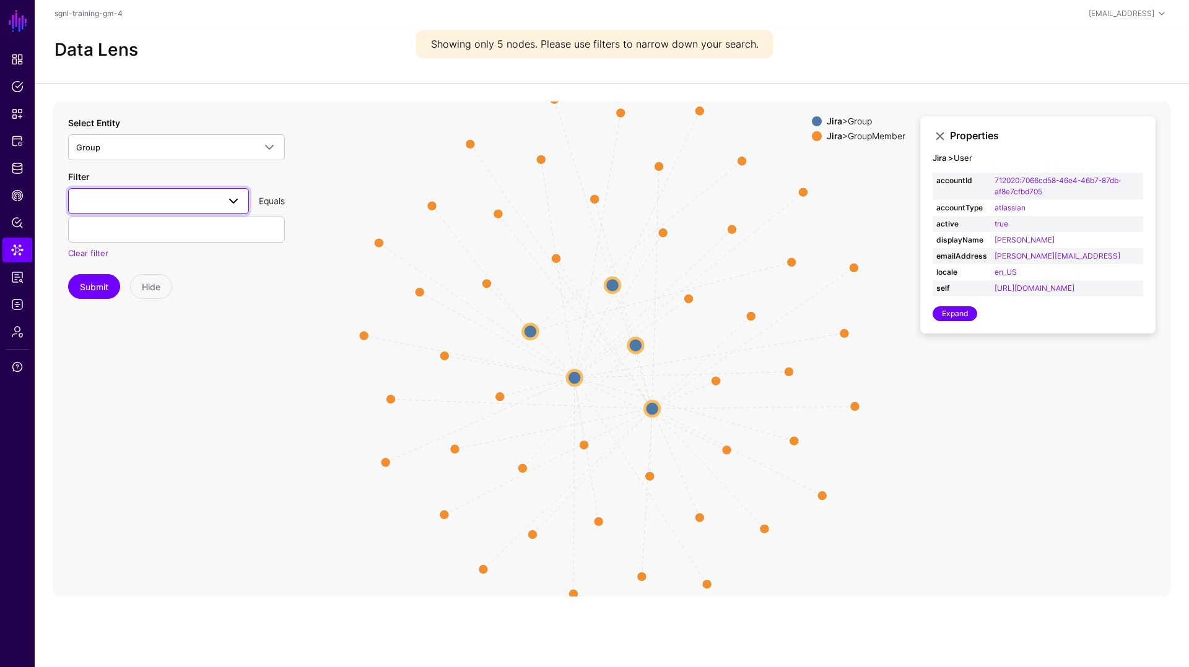
click at [204, 207] on span at bounding box center [158, 201] width 165 height 15
click at [121, 271] on div "groupId" at bounding box center [158, 271] width 161 height 12
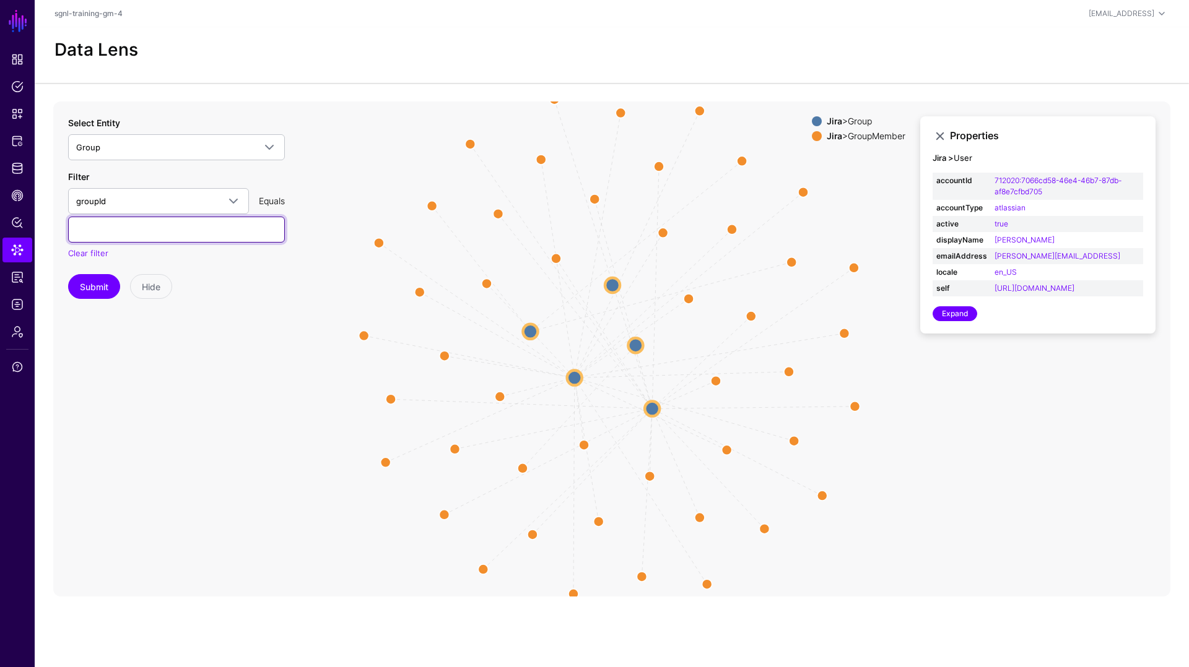
click at [165, 230] on input "text" at bounding box center [176, 230] width 217 height 26
paste input "**********"
type input "**********"
click at [89, 285] on button "Submit" at bounding box center [94, 286] width 52 height 25
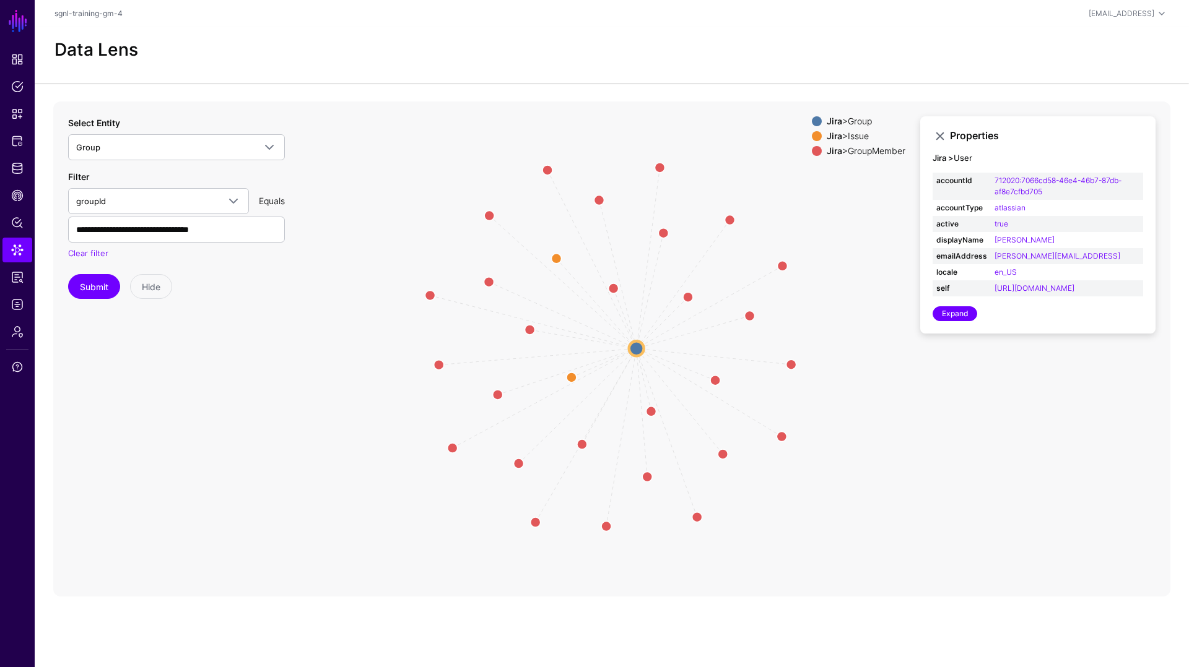
click at [836, 131] on div "Jira > Issue" at bounding box center [866, 136] width 84 height 10
click at [833, 134] on strong "Jira" at bounding box center [834, 136] width 15 height 11
click at [571, 377] on circle at bounding box center [572, 378] width 20 height 20
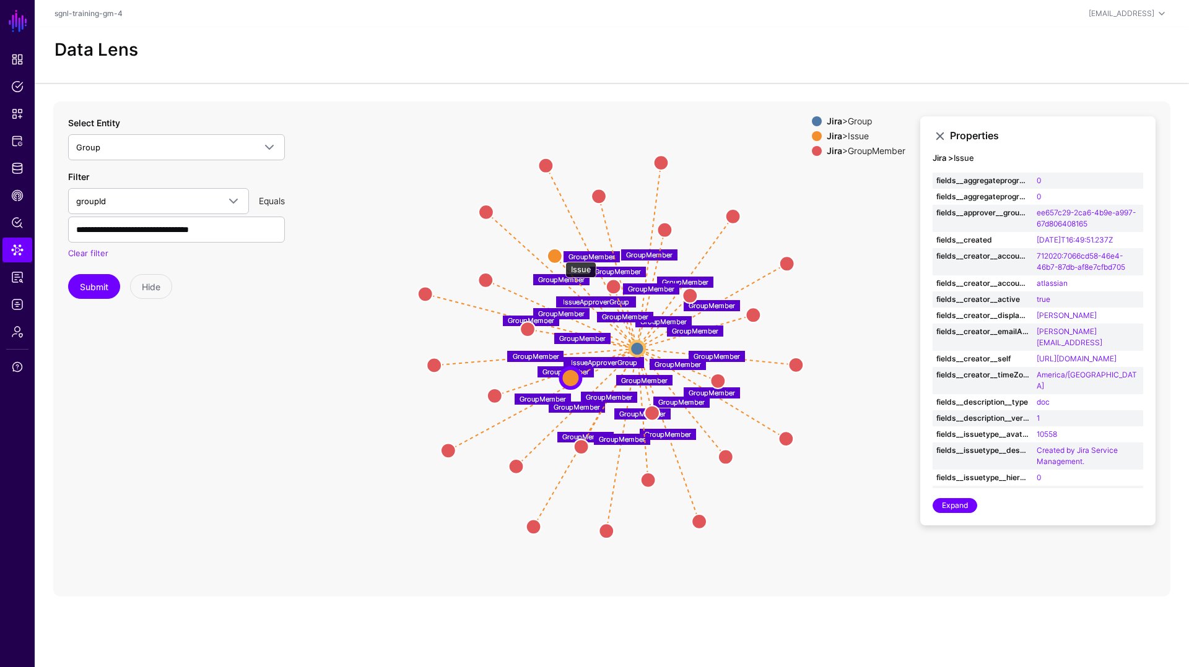
click at [559, 256] on circle at bounding box center [554, 255] width 15 height 15
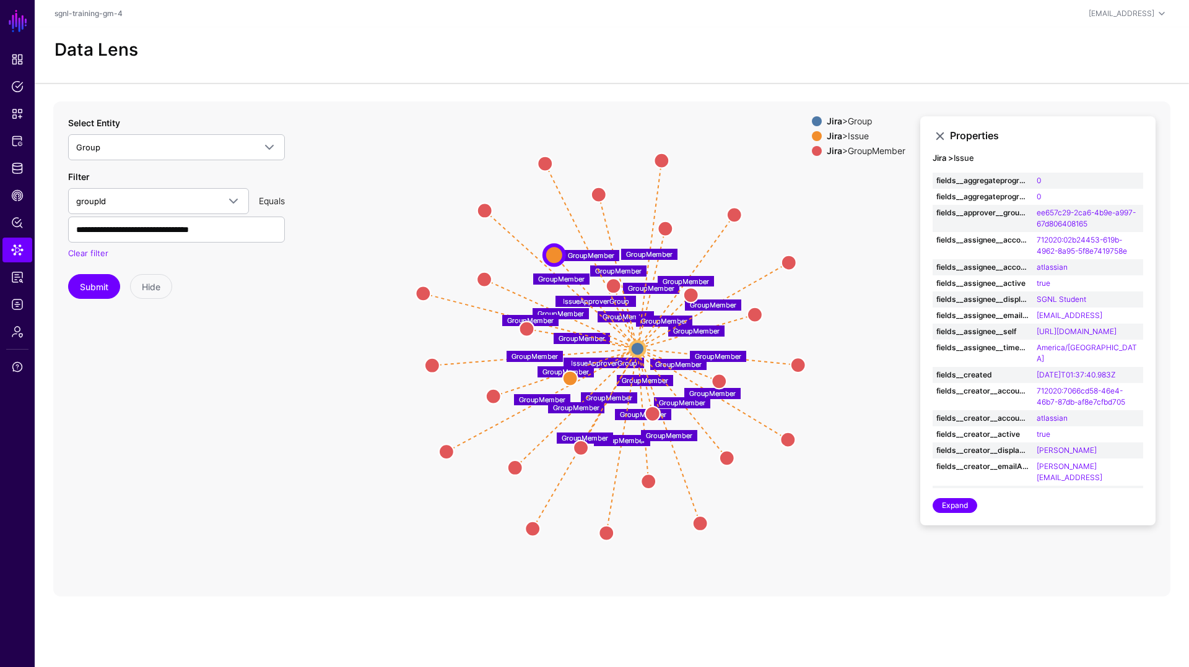
click at [116, 162] on div "**********" at bounding box center [176, 207] width 217 height 183
click at [118, 152] on span "Group" at bounding box center [165, 148] width 178 height 14
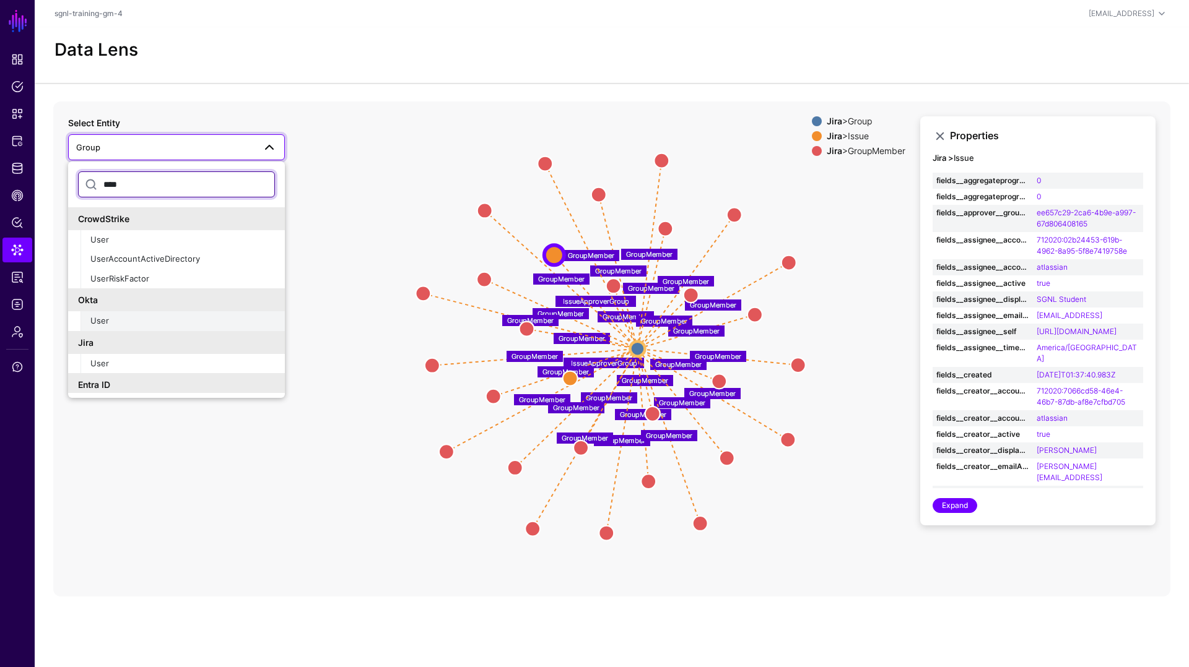
type input "****"
click at [116, 322] on div "User" at bounding box center [182, 321] width 185 height 12
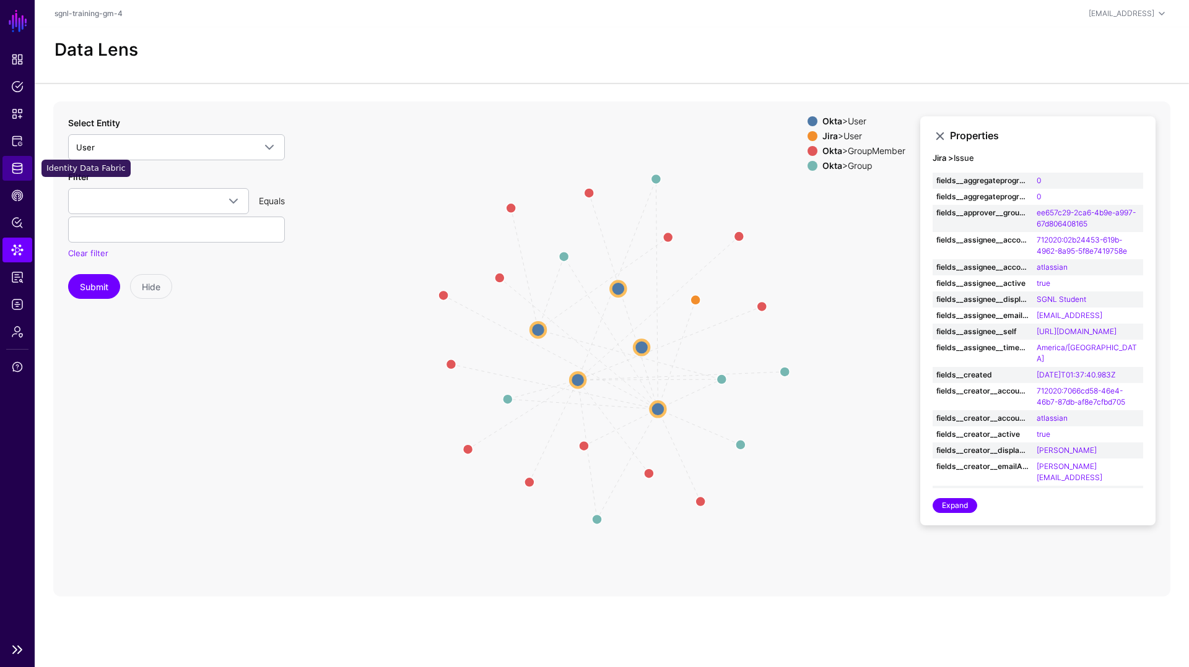
click at [24, 165] on link "Identity Data Fabric" at bounding box center [17, 168] width 30 height 25
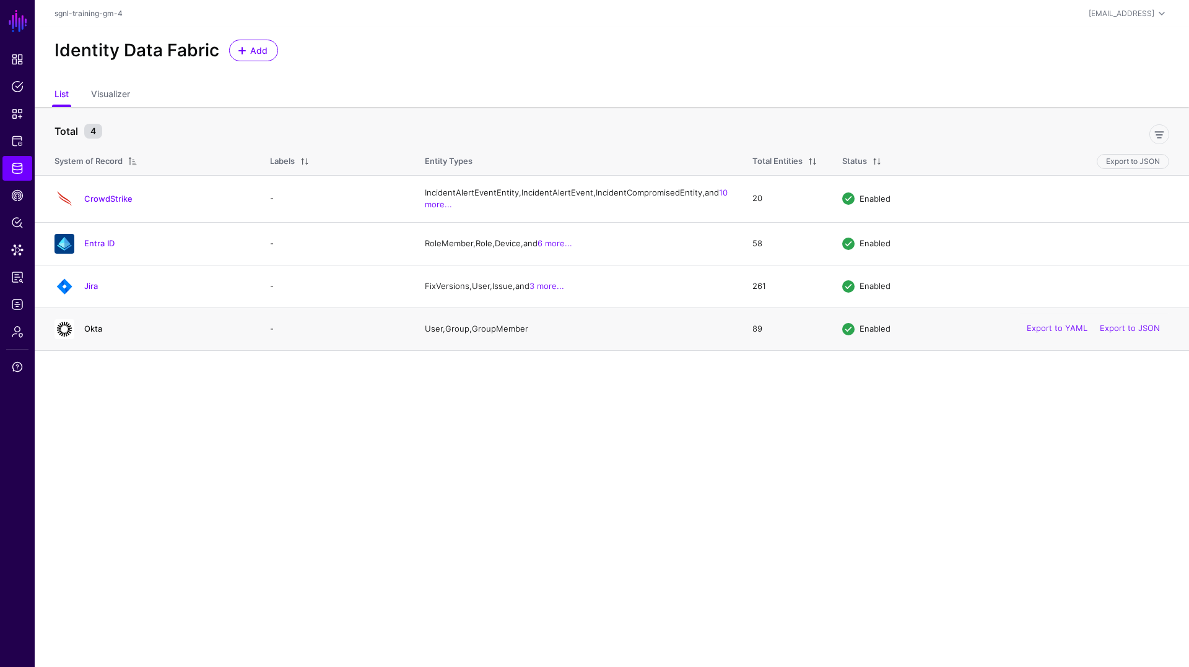
click at [97, 334] on link "Okta" at bounding box center [93, 329] width 18 height 10
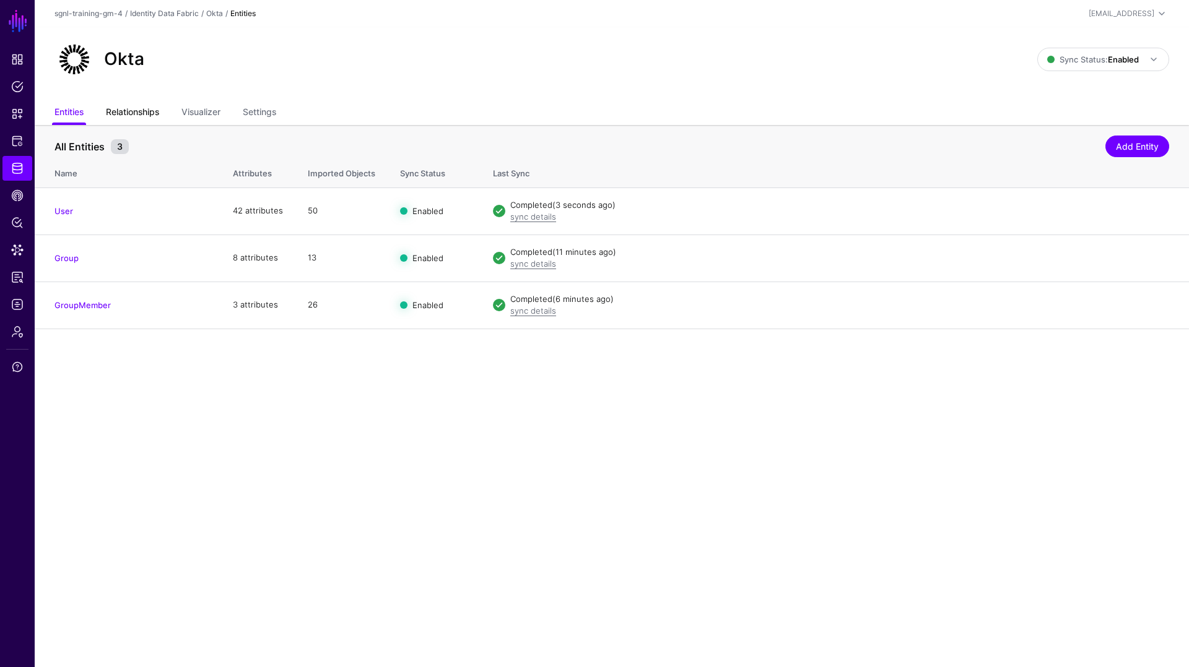
click at [146, 106] on link "Relationships" at bounding box center [132, 114] width 53 height 24
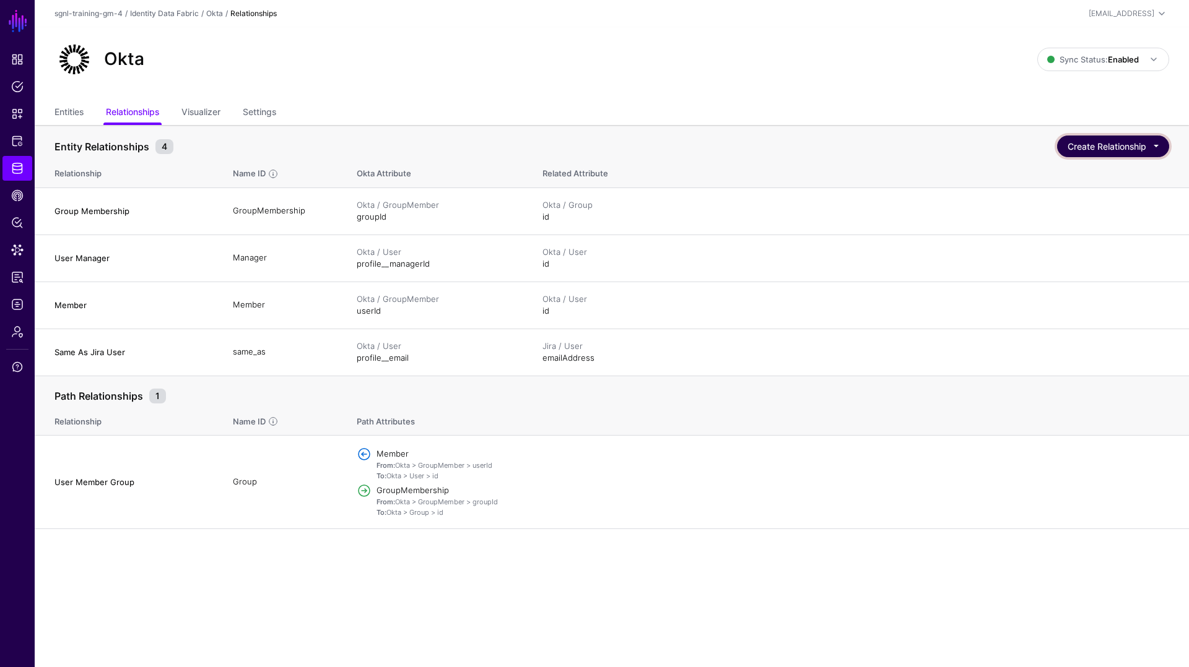
click at [1107, 149] on button "Create Relationship" at bounding box center [1113, 147] width 112 height 22
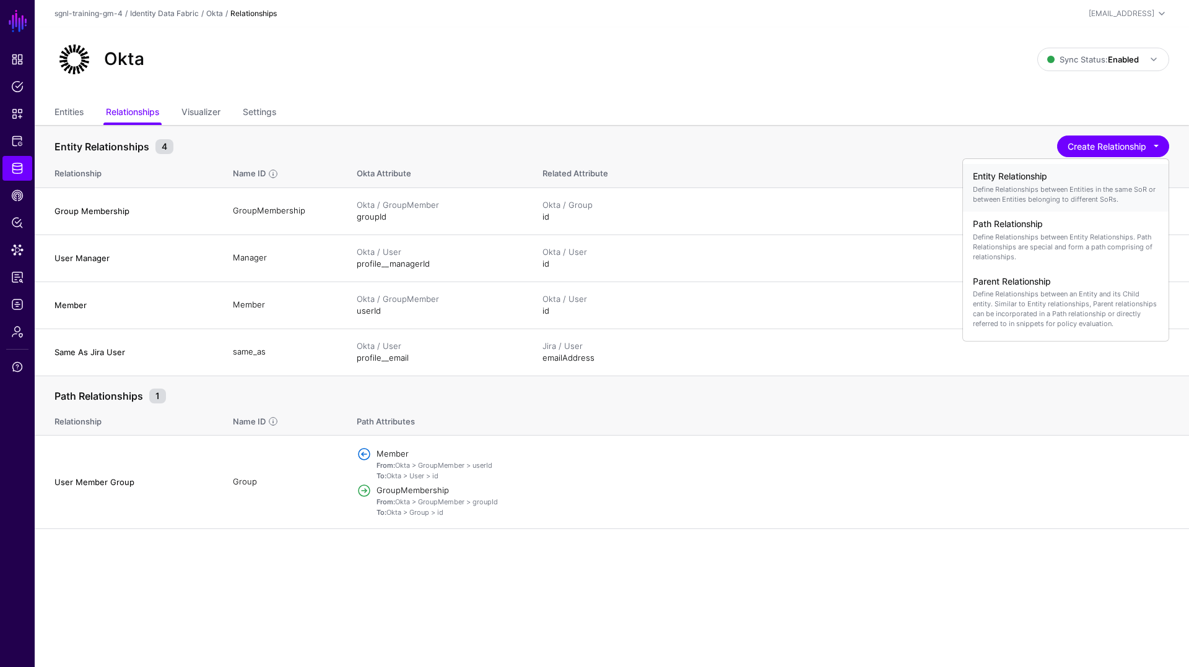
click at [1067, 187] on p "Define Relationships between Entities in the same SoR or between Entities belon…" at bounding box center [1066, 195] width 186 height 20
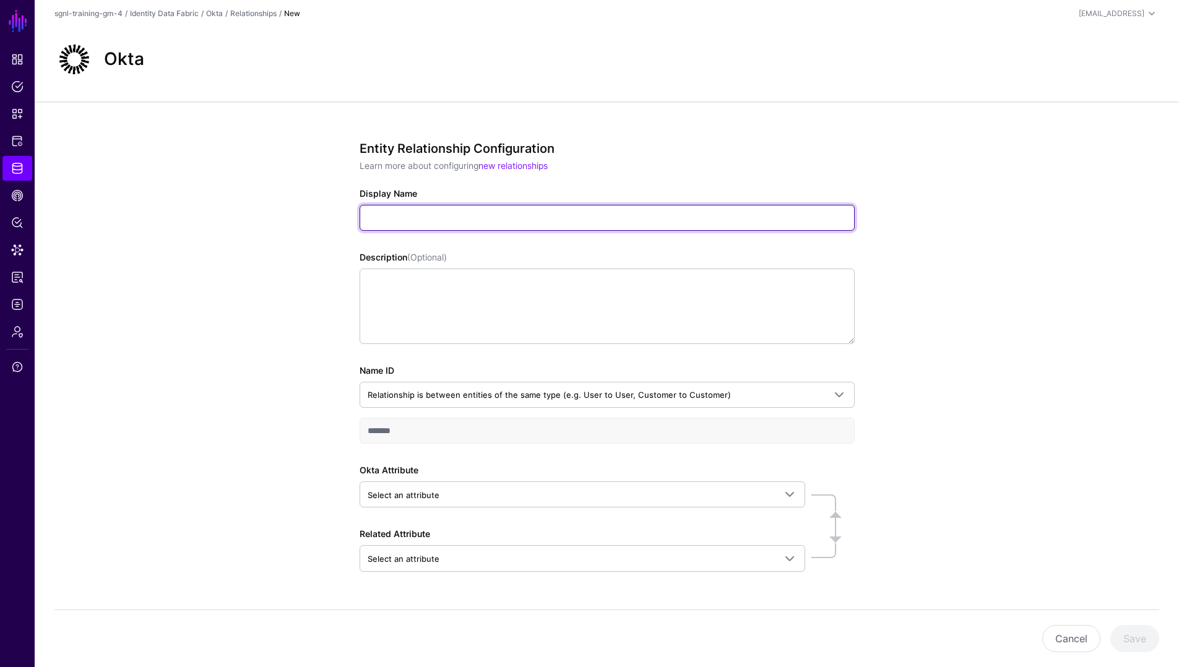
click at [462, 222] on input "Display Name" at bounding box center [607, 218] width 495 height 26
paste input "**********"
type input "**********"
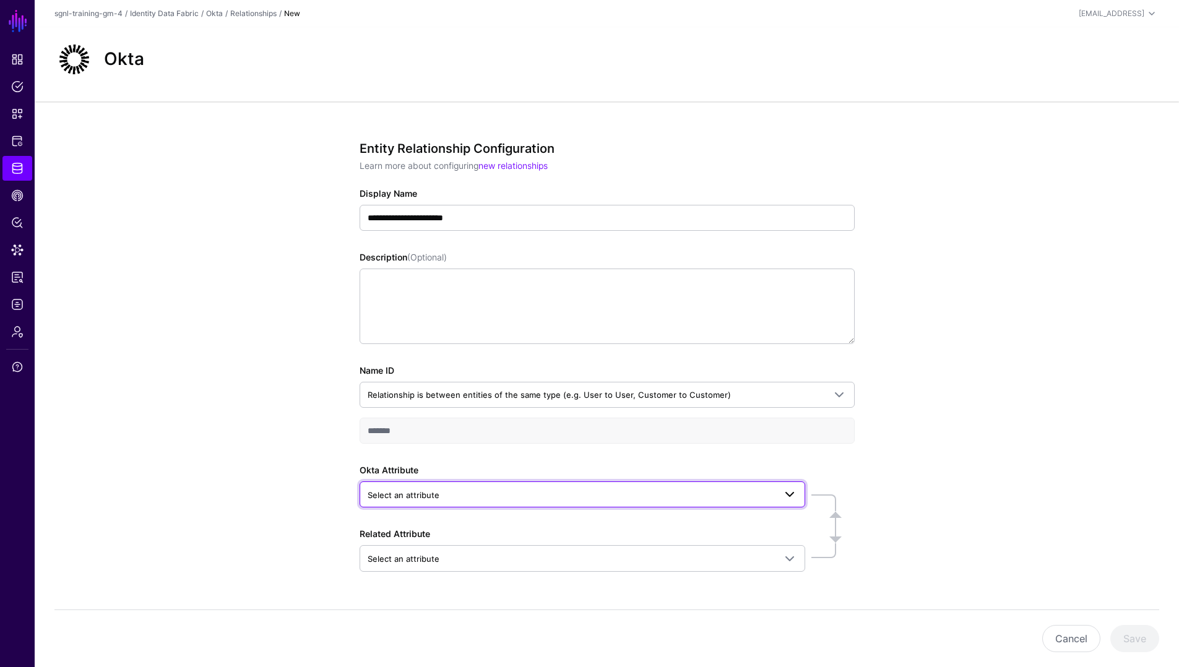
click at [411, 490] on span "Select an attribute" at bounding box center [404, 495] width 72 height 10
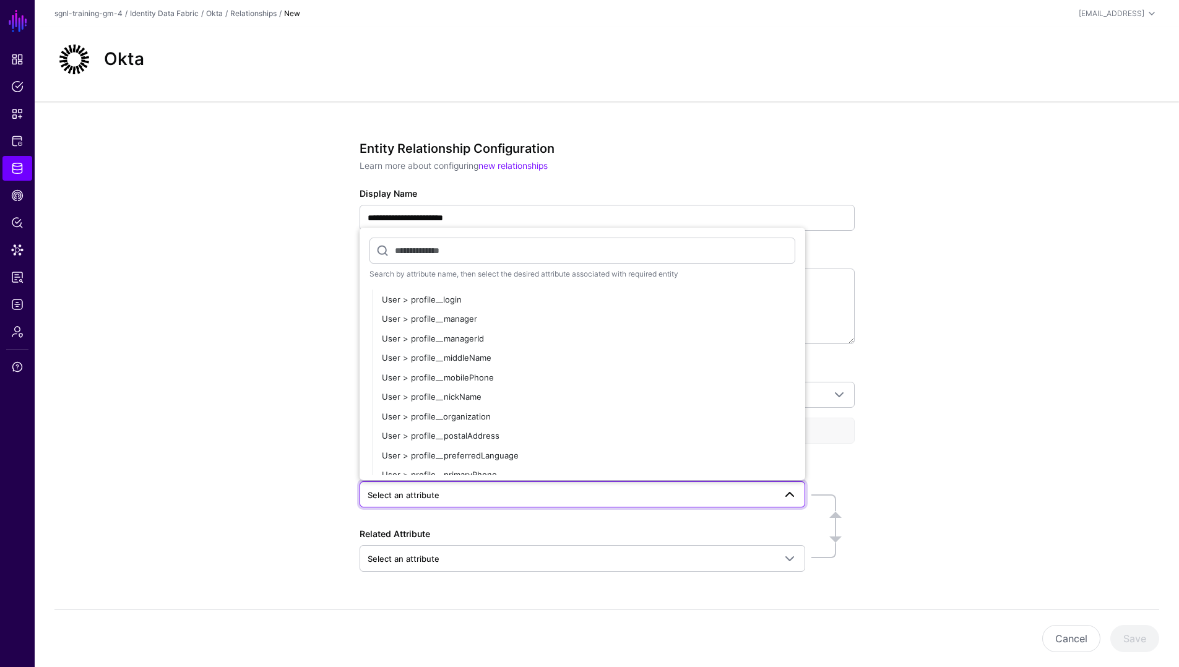
scroll to position [367, 0]
click at [456, 425] on span "User > profile__email" at bounding box center [422, 425] width 81 height 10
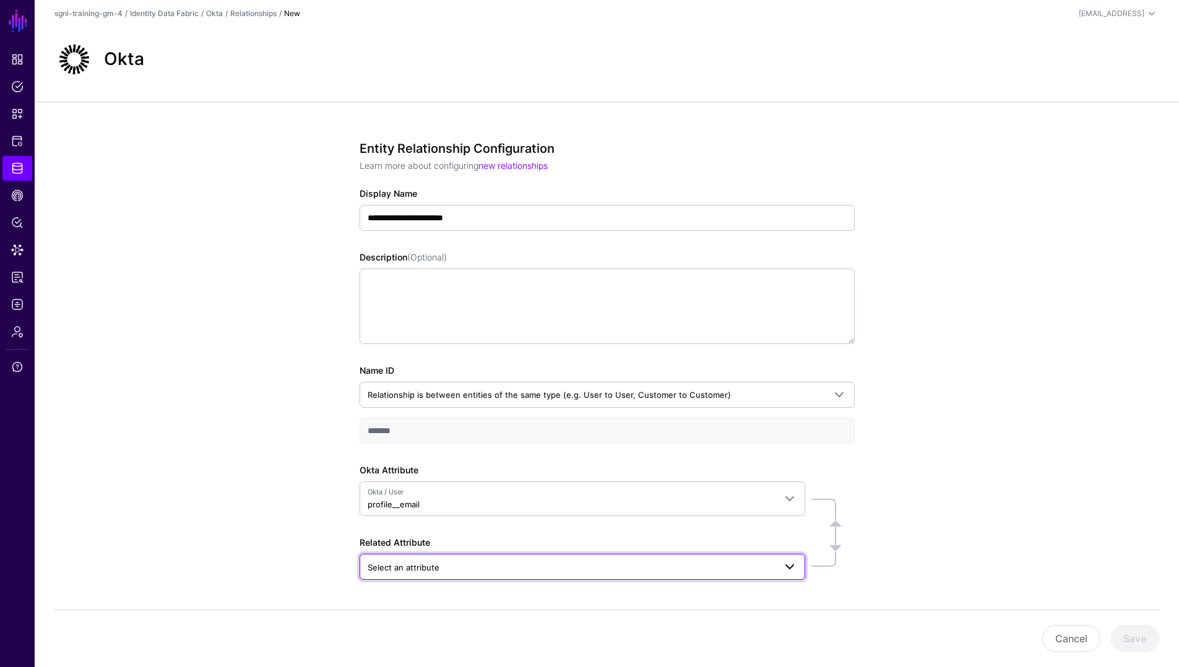
click at [448, 564] on span "Select an attribute" at bounding box center [571, 568] width 407 height 14
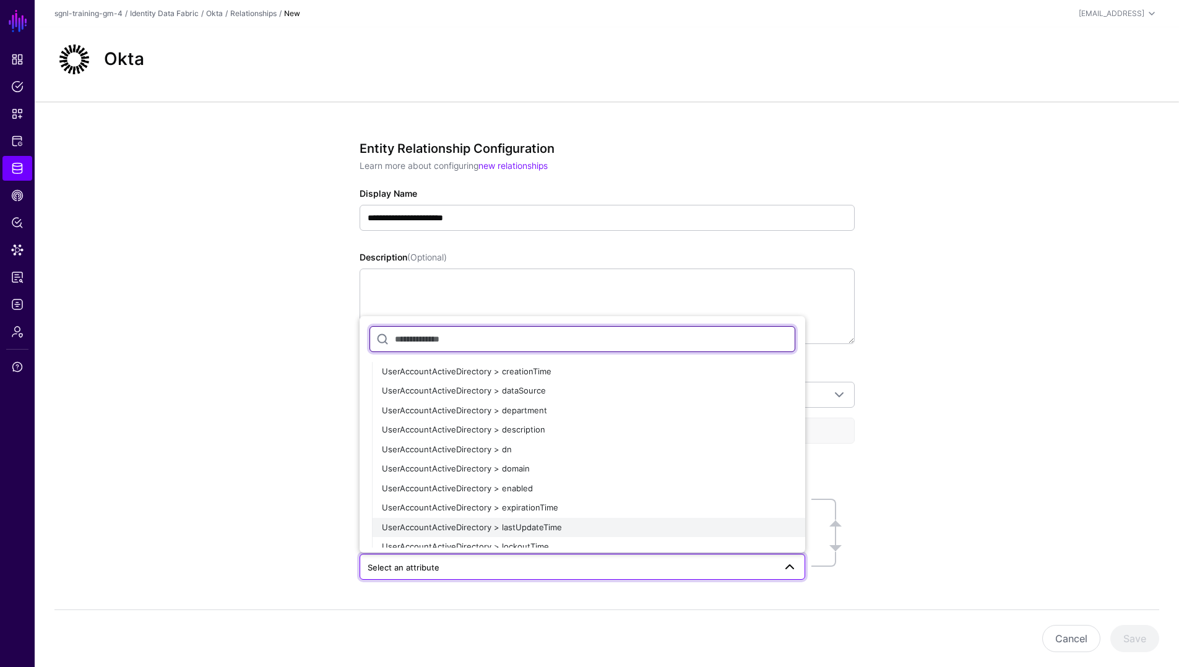
scroll to position [2879, 0]
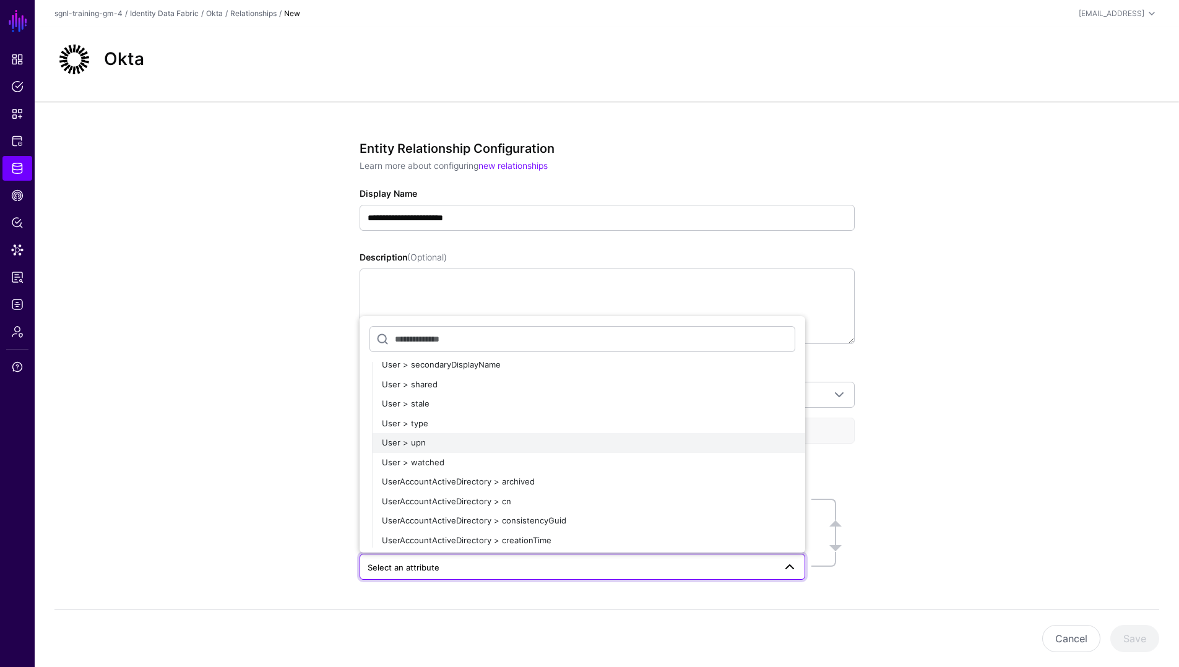
click at [437, 451] on button "User > upn" at bounding box center [588, 443] width 433 height 20
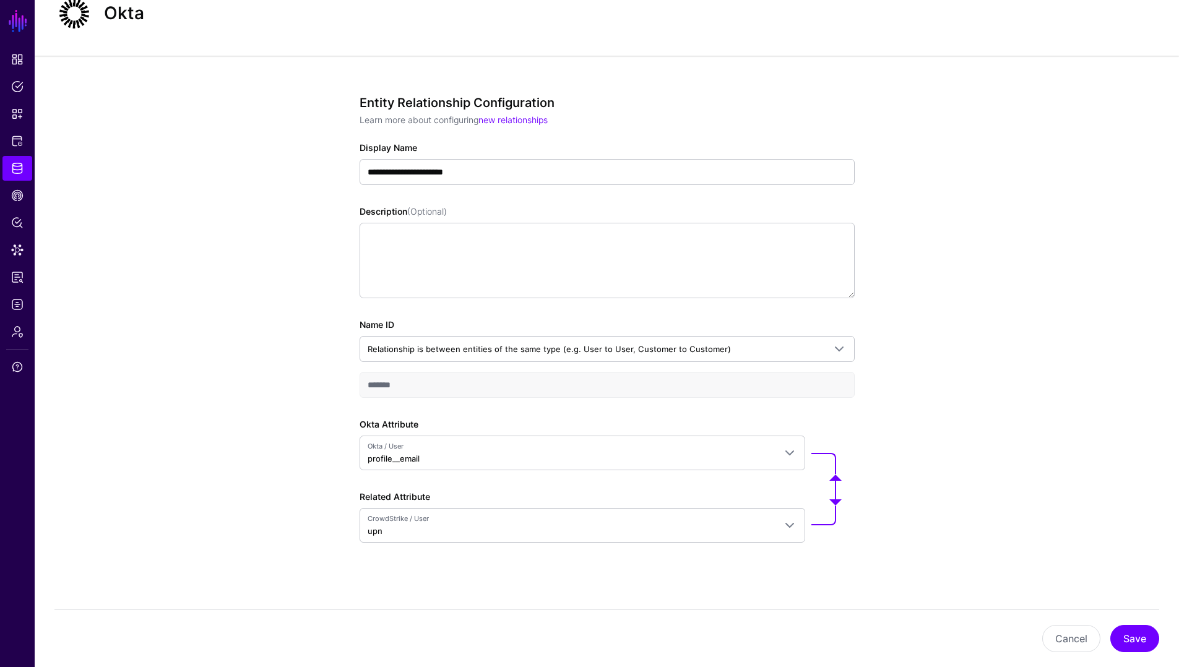
scroll to position [50, 0]
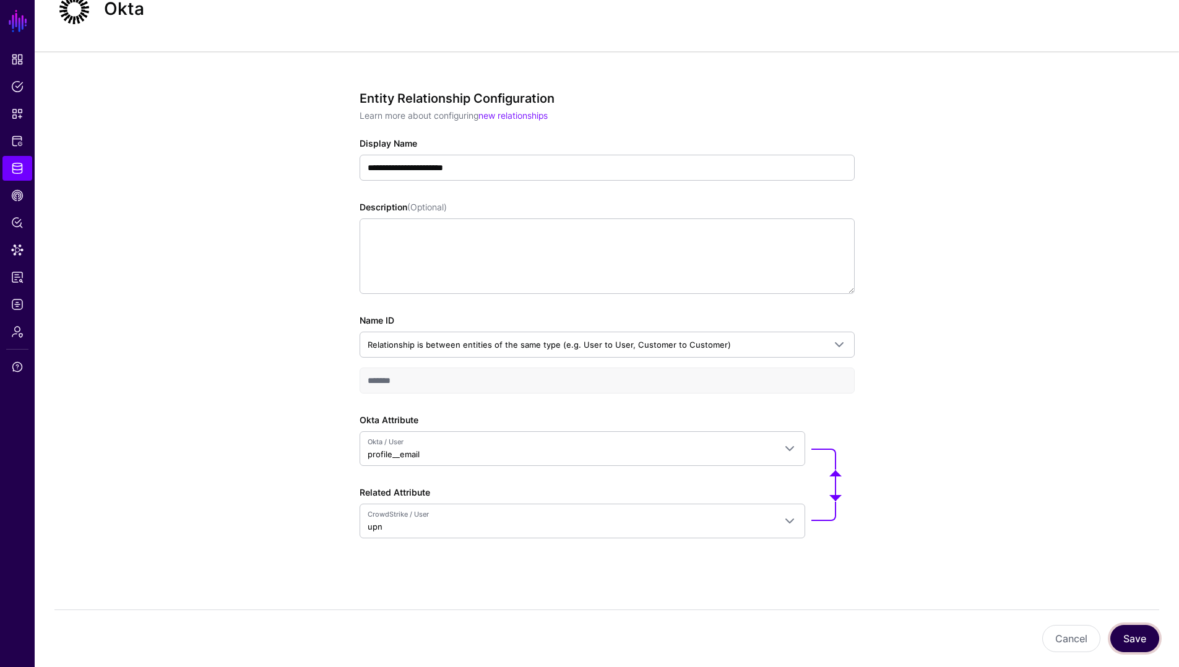
click at [1140, 634] on button "Save" at bounding box center [1135, 638] width 49 height 27
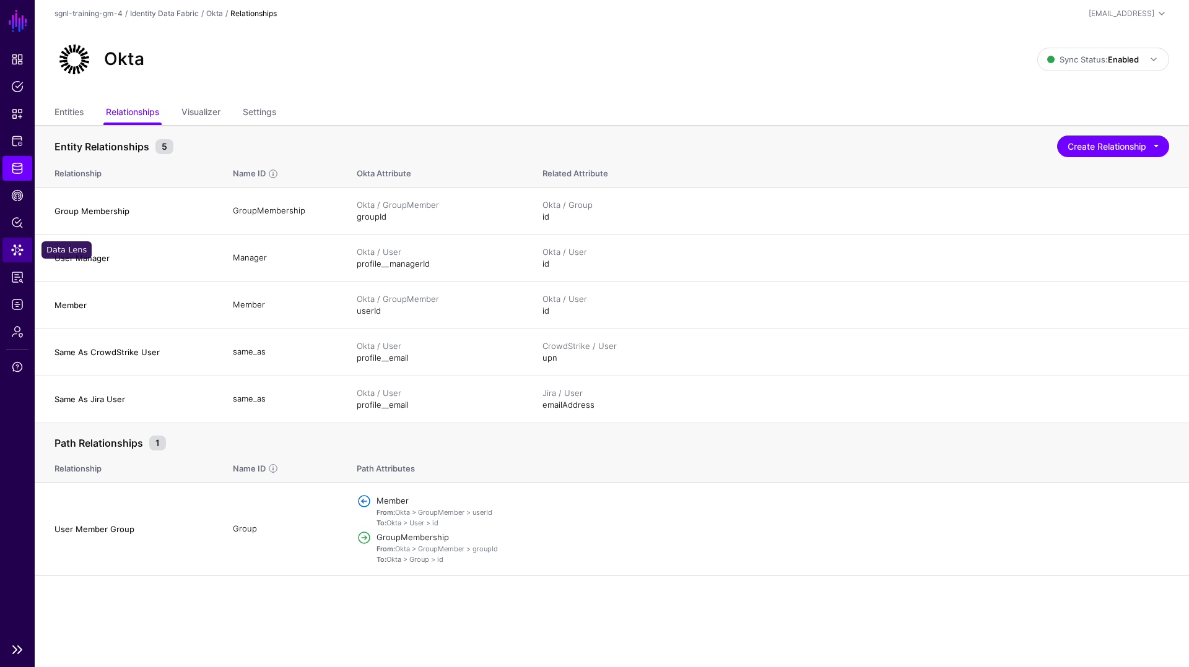
click at [22, 245] on span "Data Lens" at bounding box center [17, 250] width 12 height 12
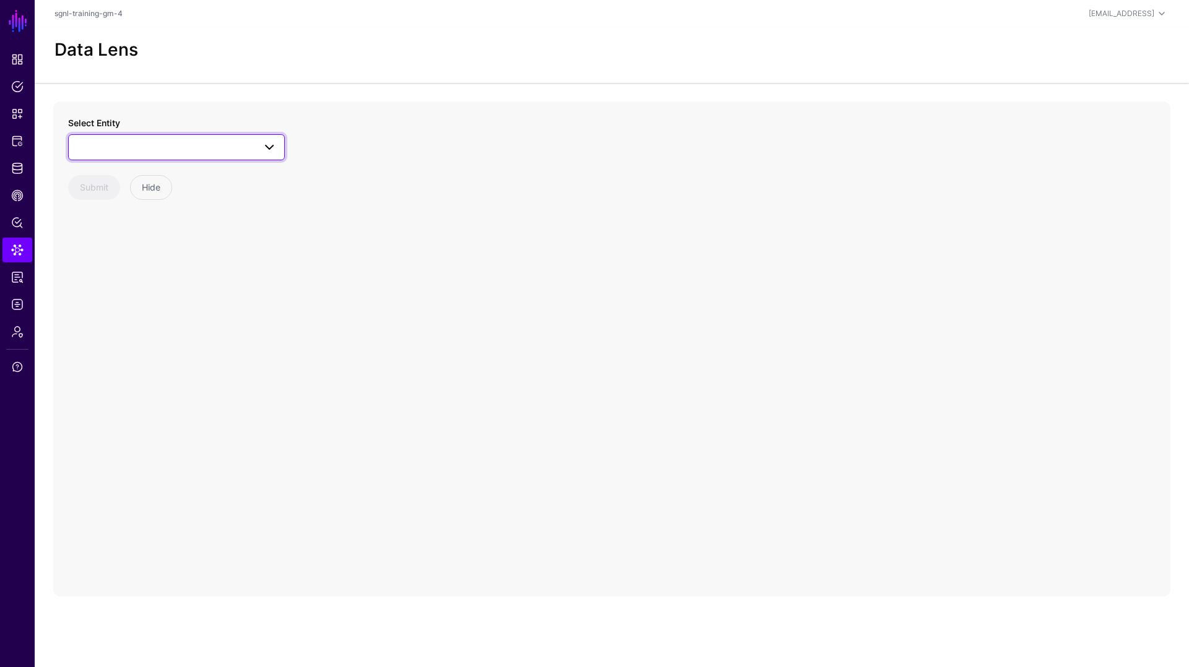
click at [141, 142] on span at bounding box center [176, 147] width 201 height 15
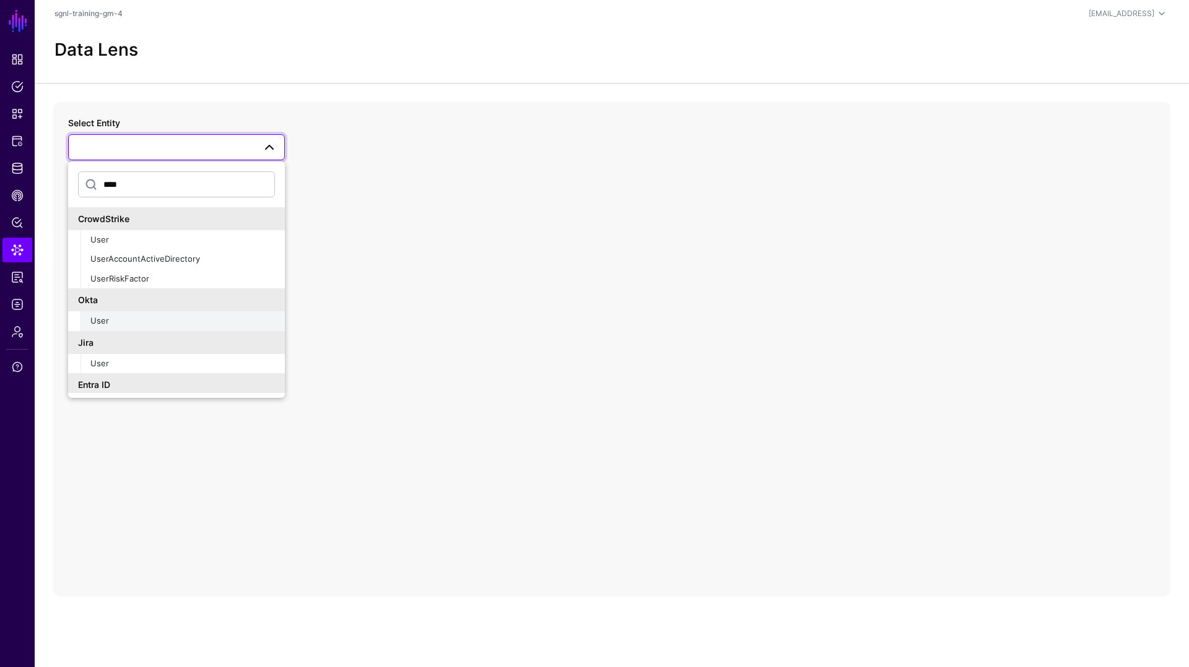
type input "****"
click at [106, 320] on span "User" at bounding box center [99, 321] width 19 height 10
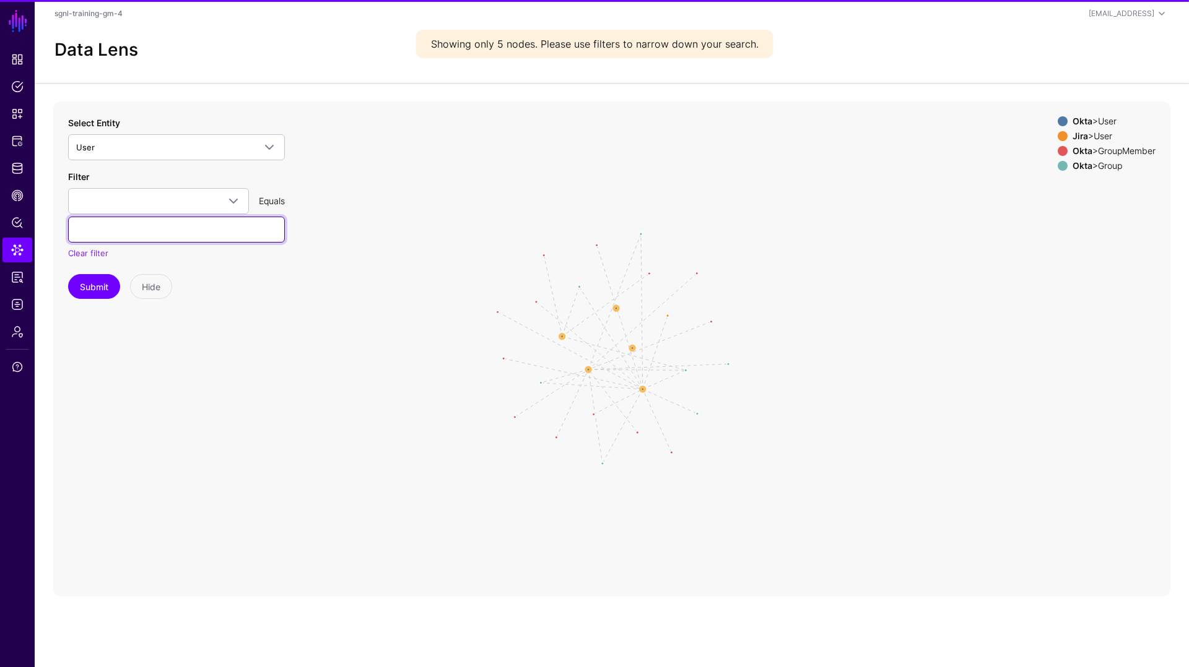
click at [139, 218] on input "text" at bounding box center [176, 230] width 217 height 26
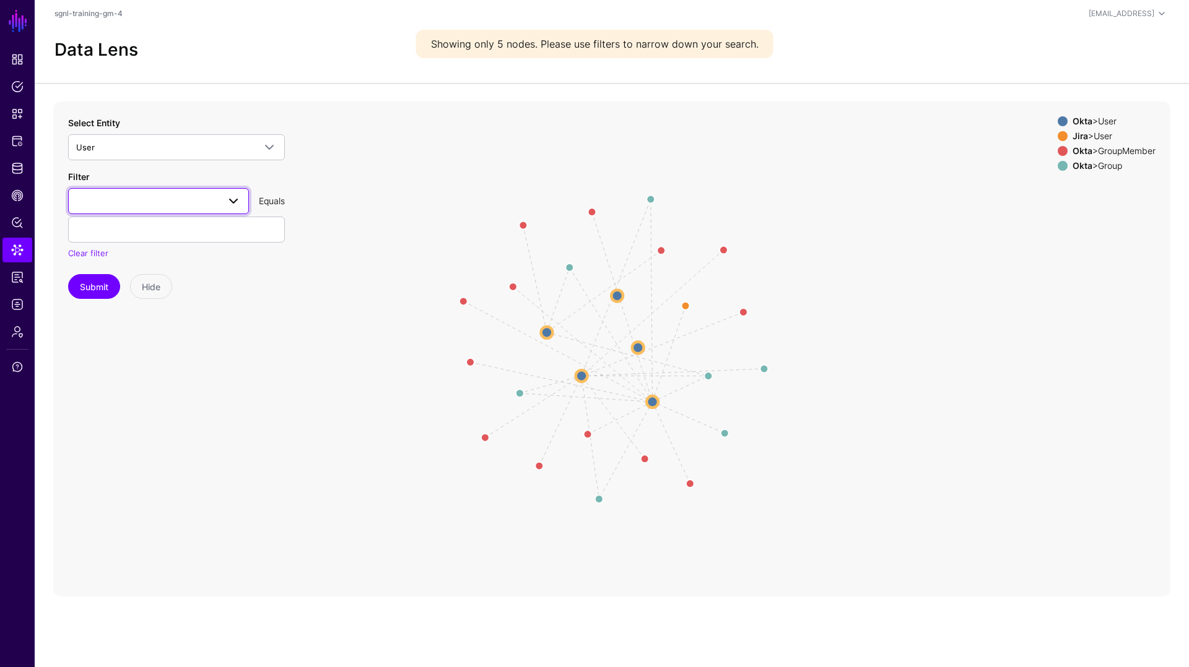
click at [144, 198] on span at bounding box center [158, 201] width 165 height 15
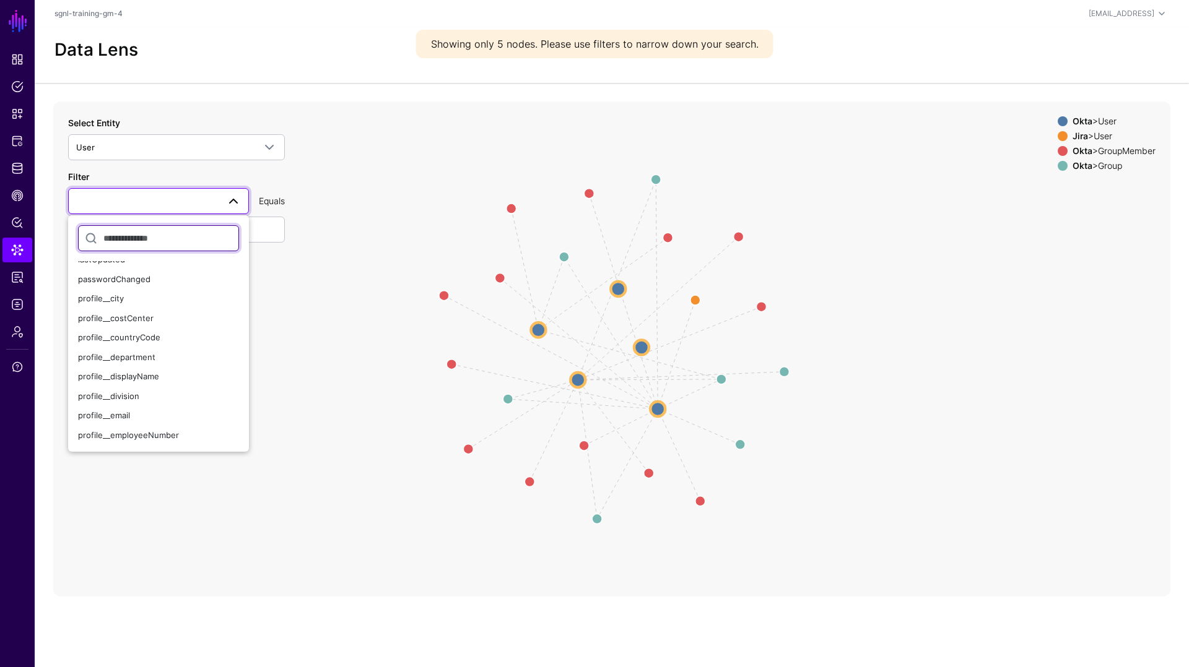
scroll to position [116, 0]
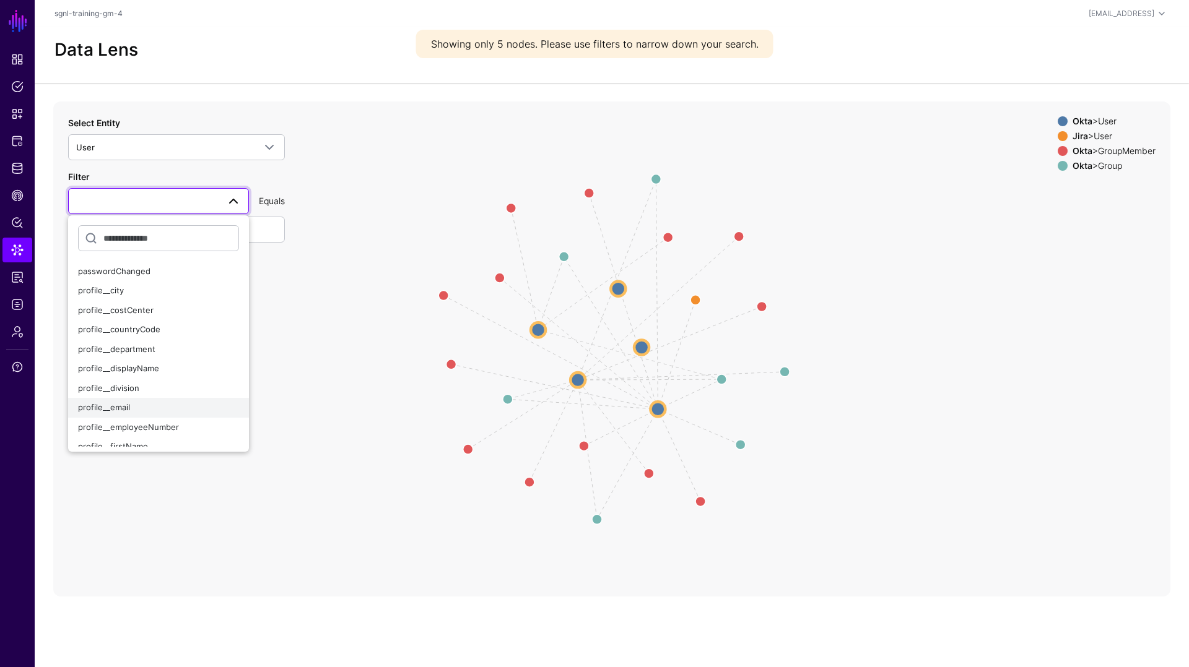
click at [111, 407] on span "profile__email" at bounding box center [104, 407] width 52 height 10
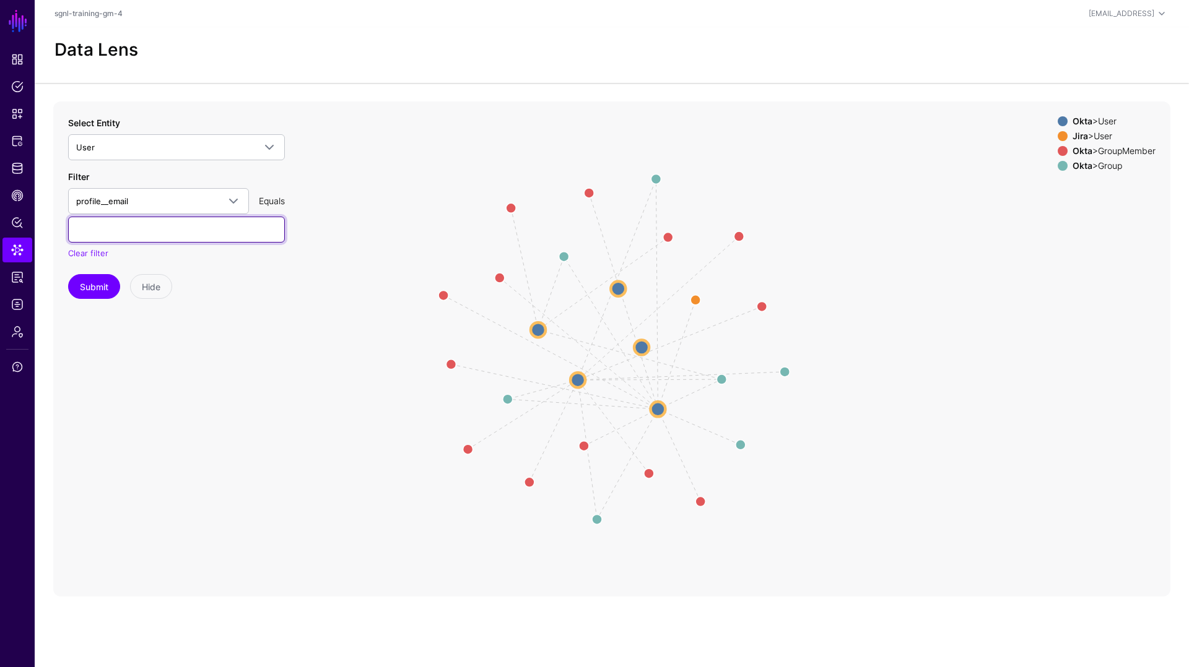
click at [162, 230] on input "text" at bounding box center [176, 230] width 217 height 26
paste input "**********"
click at [105, 292] on button "Submit" at bounding box center [94, 286] width 52 height 25
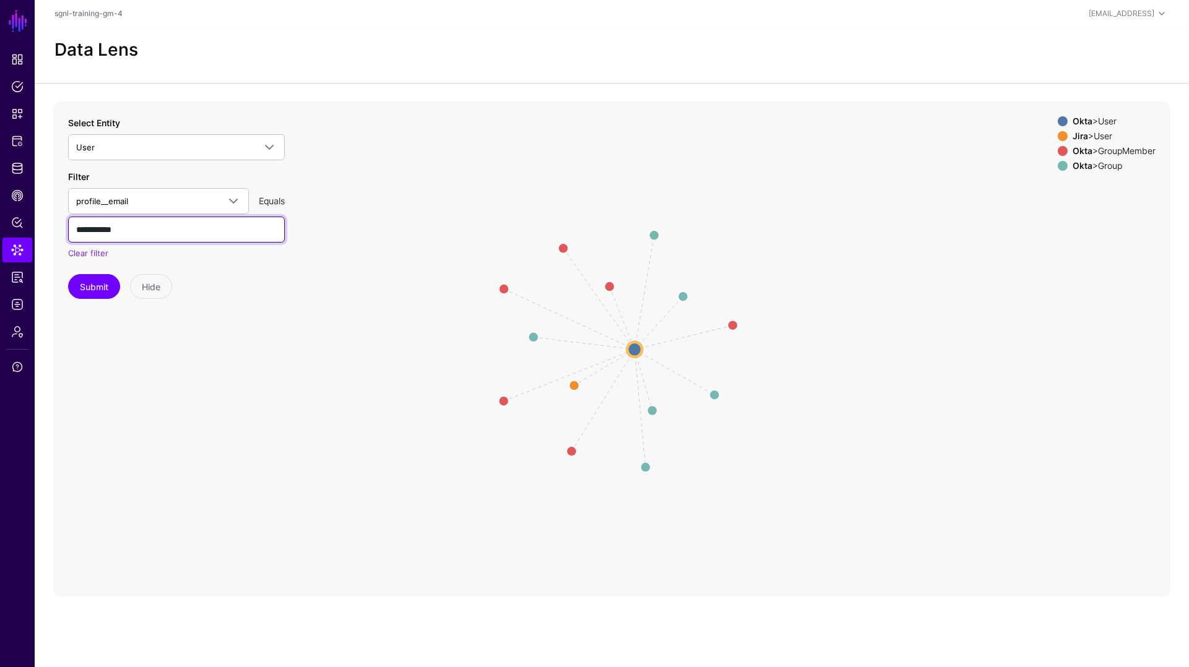
click at [139, 234] on input "**********" at bounding box center [176, 230] width 217 height 26
drag, startPoint x: 81, startPoint y: 230, endPoint x: 60, endPoint y: 227, distance: 21.2
click at [60, 227] on div "Member Member Member Member Member Member same_as Group Group Group Group Group…" at bounding box center [611, 349] width 1117 height 495
paste input "**********"
type input "**********"
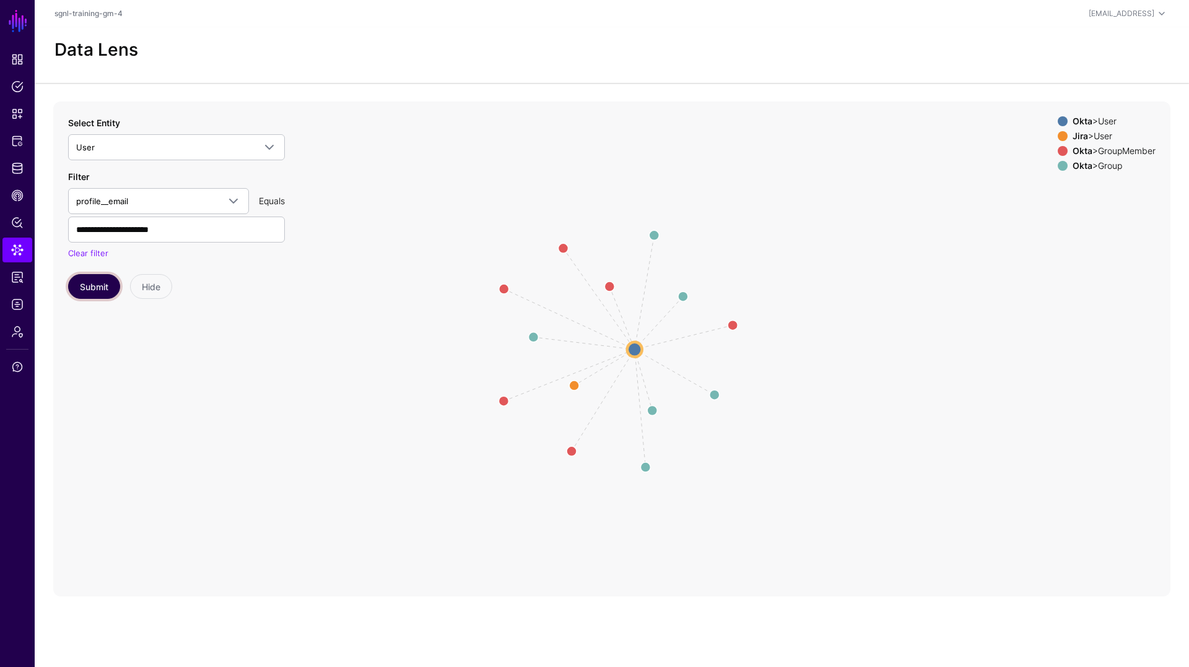
click at [105, 285] on button "Submit" at bounding box center [94, 286] width 52 height 25
